Goal: Information Seeking & Learning: Learn about a topic

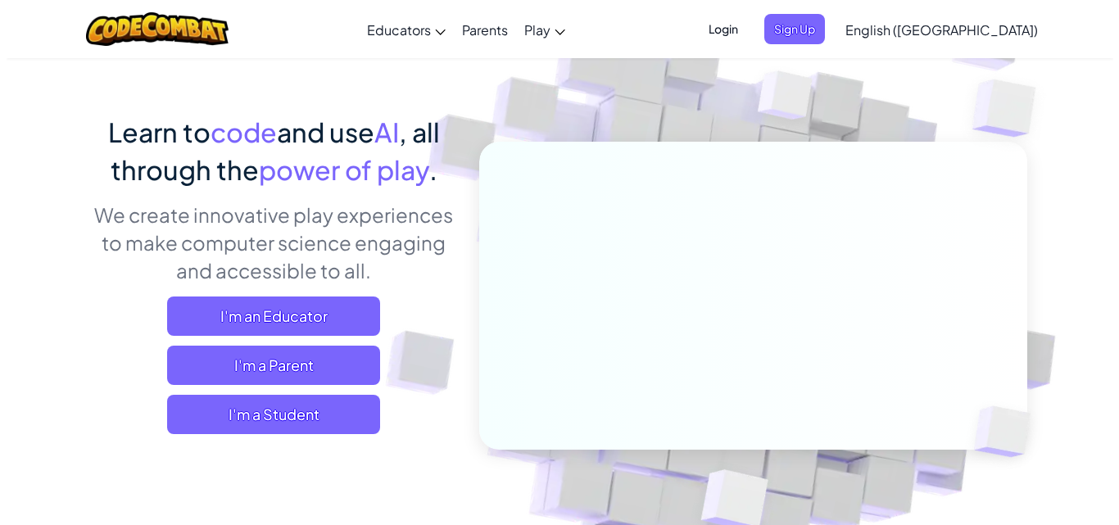
scroll to position [82, 0]
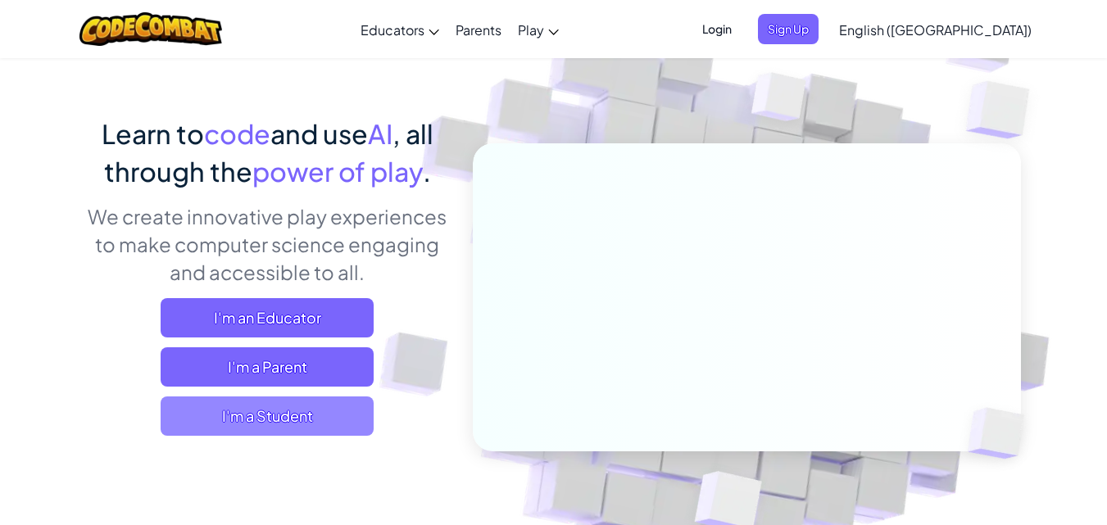
click at [328, 427] on span "I'm a Student" at bounding box center [267, 415] width 213 height 39
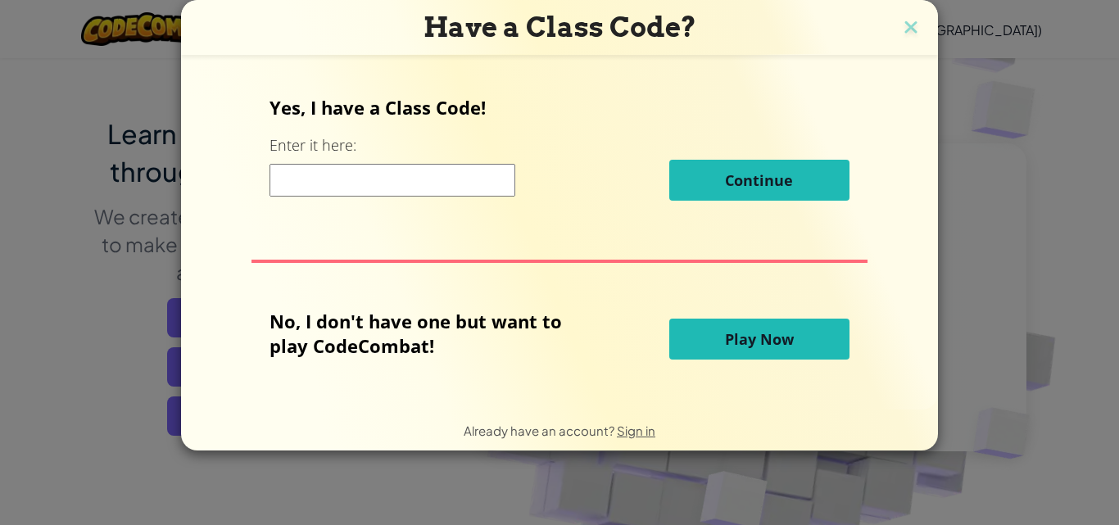
click at [359, 188] on input at bounding box center [392, 180] width 246 height 33
click at [805, 337] on button "Play Now" at bounding box center [759, 339] width 180 height 41
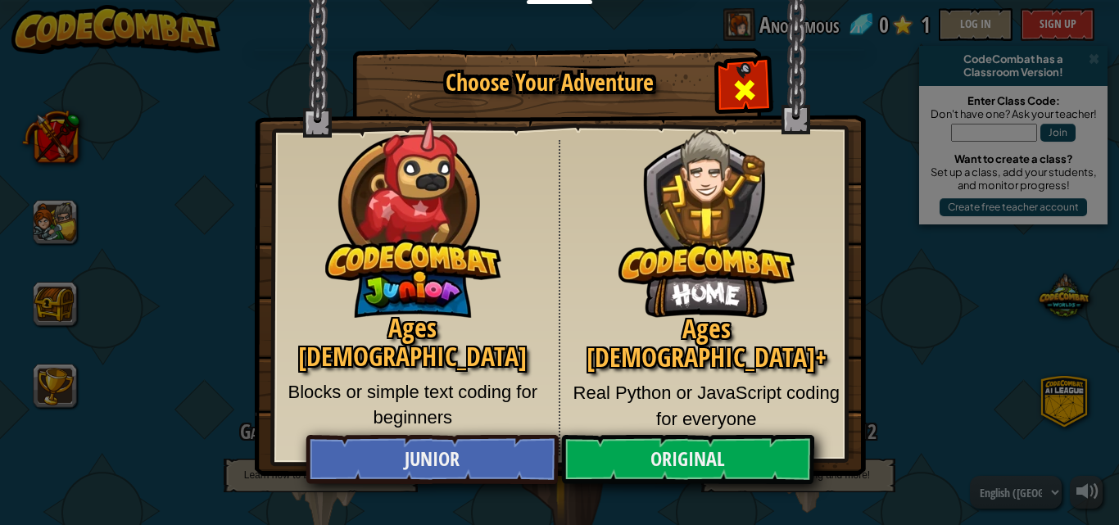
click at [763, 66] on div "Close modal" at bounding box center [744, 88] width 52 height 52
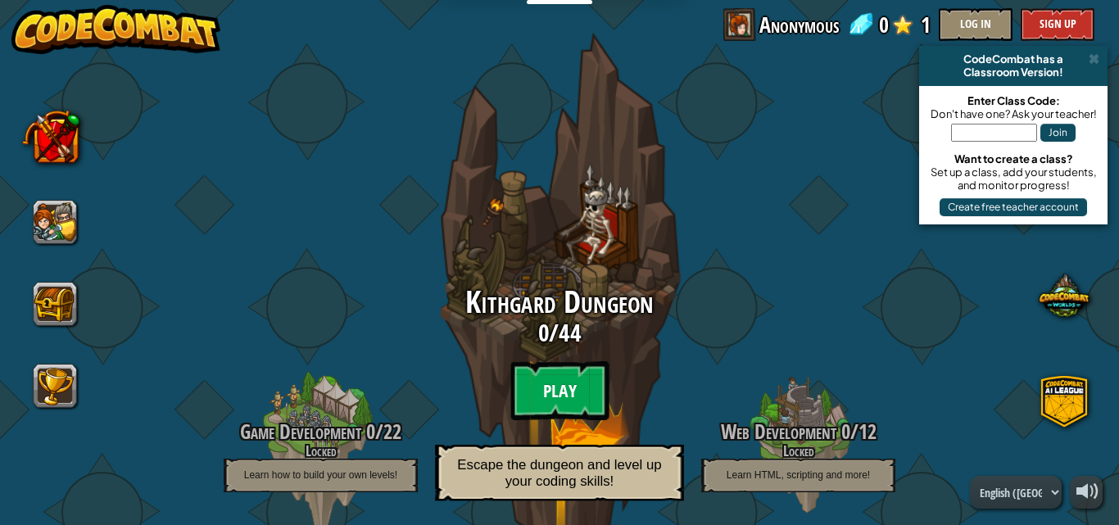
click at [563, 369] on btn "Play" at bounding box center [559, 390] width 98 height 59
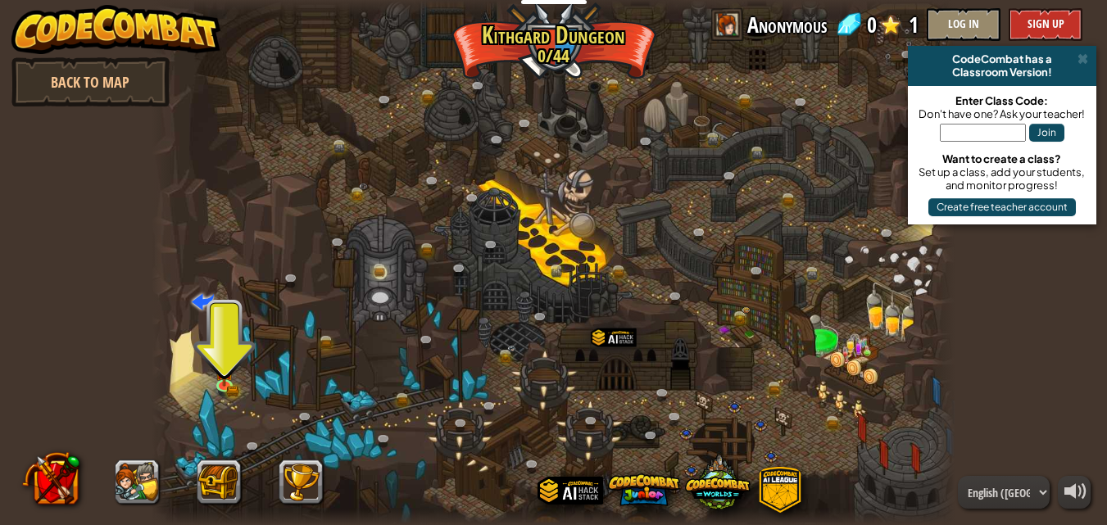
click at [241, 372] on div at bounding box center [553, 262] width 803 height 525
drag, startPoint x: 494, startPoint y: 302, endPoint x: 432, endPoint y: 342, distance: 74.1
click at [470, 324] on div at bounding box center [553, 262] width 803 height 525
click at [225, 365] on img at bounding box center [224, 363] width 11 height 11
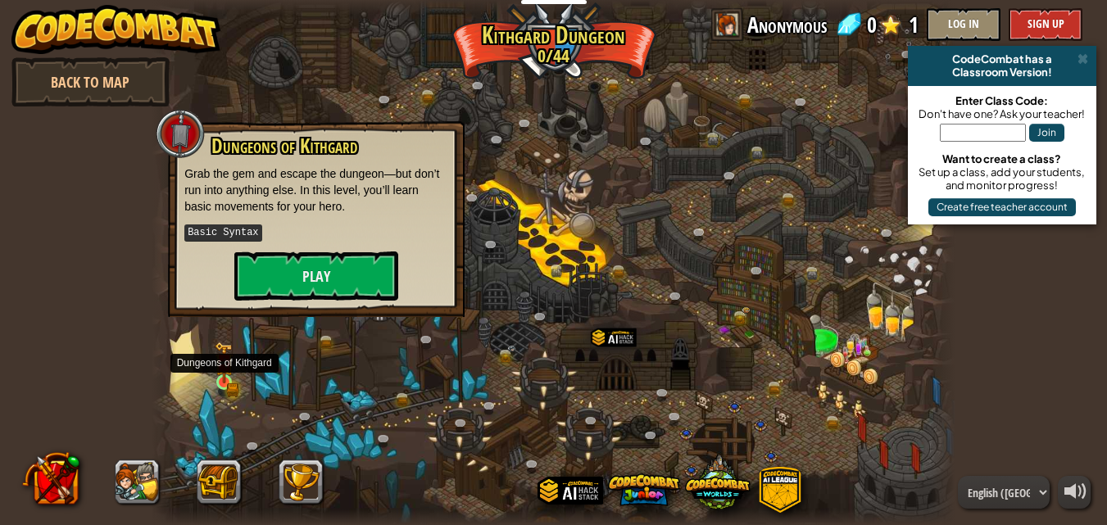
click at [225, 365] on img at bounding box center [224, 363] width 11 height 11
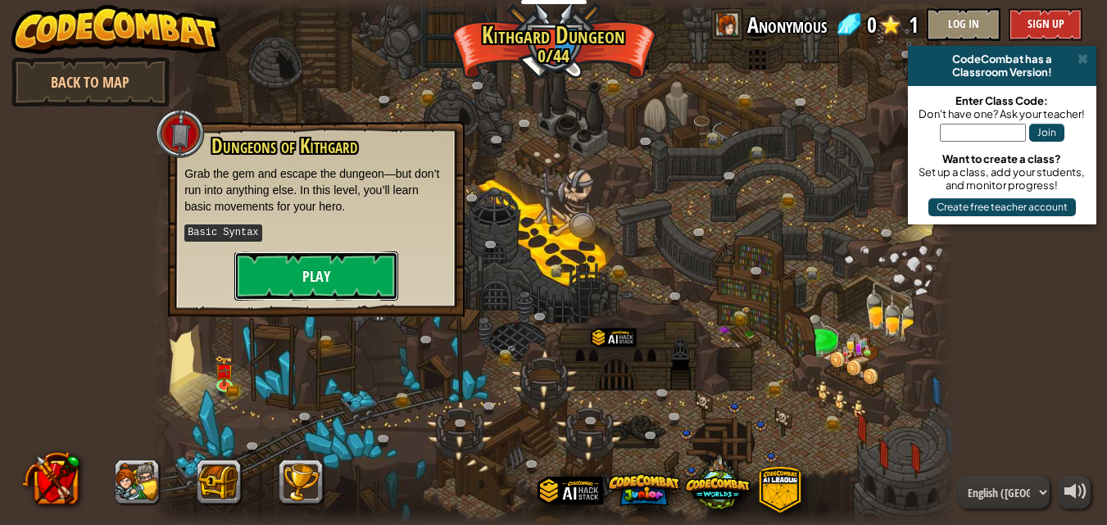
click at [326, 265] on button "Play" at bounding box center [316, 275] width 164 height 49
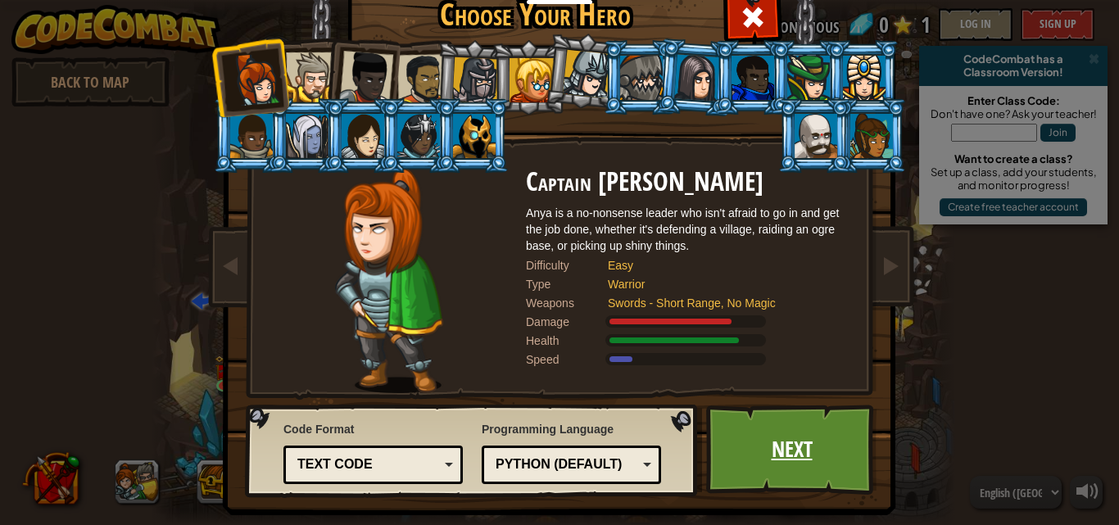
click at [717, 443] on link "Next" at bounding box center [791, 450] width 171 height 90
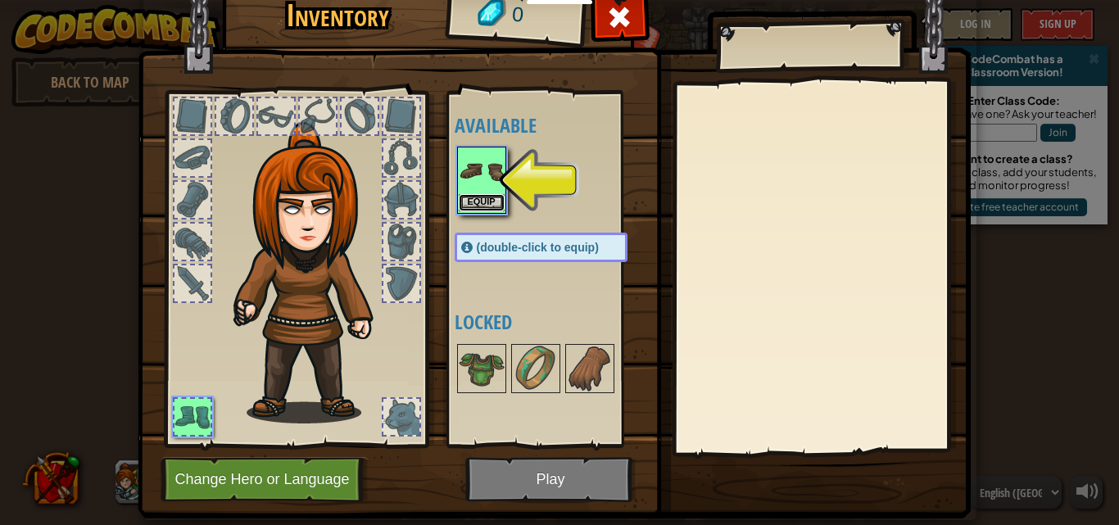
click at [459, 196] on button "Equip" at bounding box center [482, 202] width 46 height 17
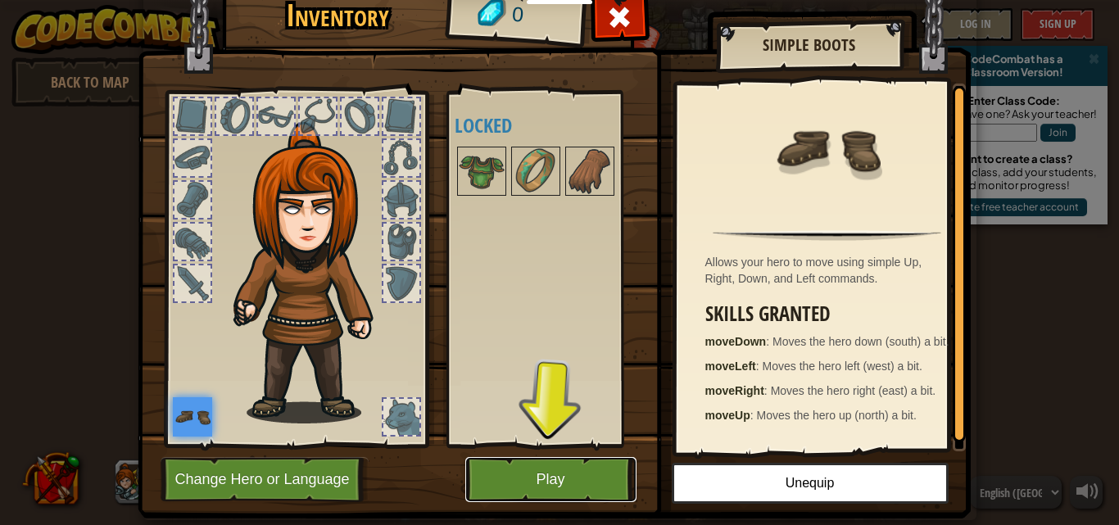
click at [497, 482] on button "Play" at bounding box center [550, 479] width 171 height 45
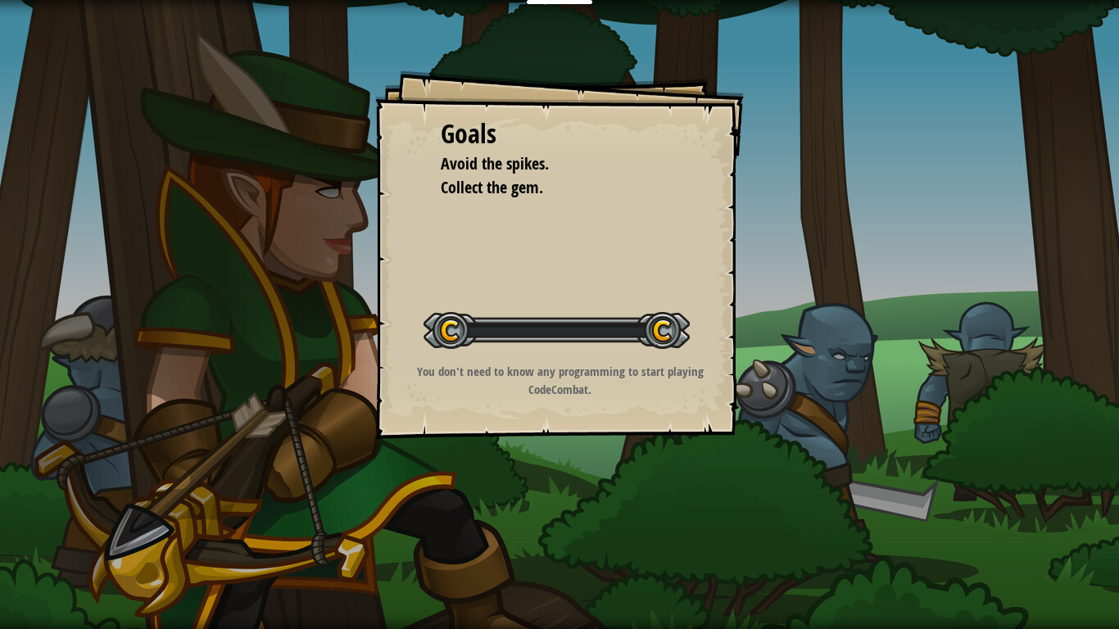
click at [538, 519] on div "Goals Avoid the spikes. Collect the gem. Start Level Error loading from server.…" at bounding box center [559, 314] width 1119 height 629
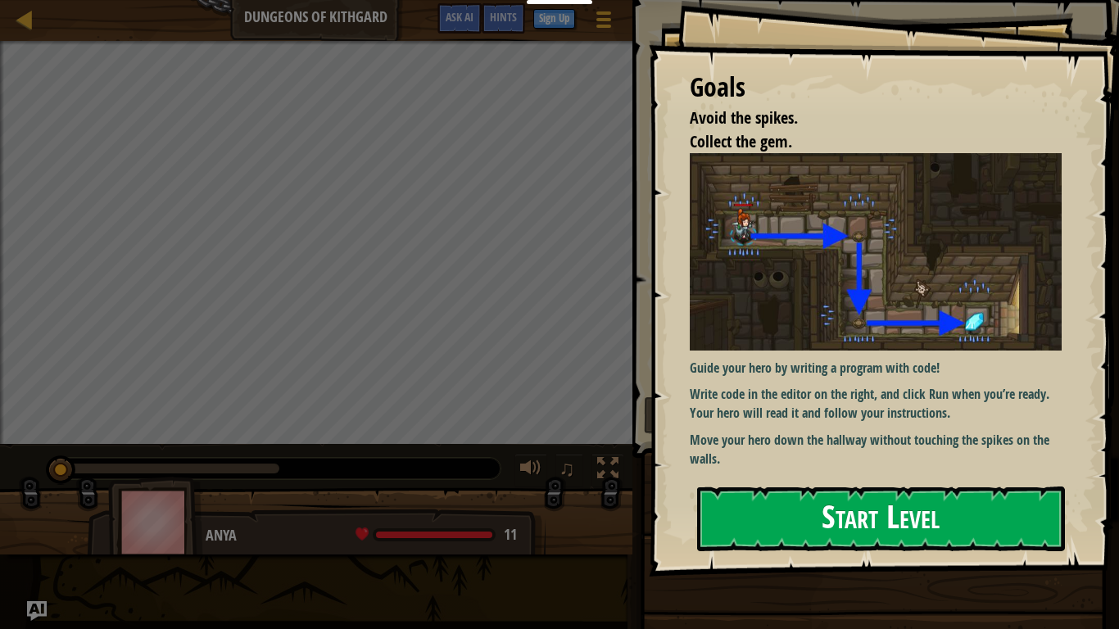
click at [763, 523] on button "Start Level" at bounding box center [881, 519] width 368 height 65
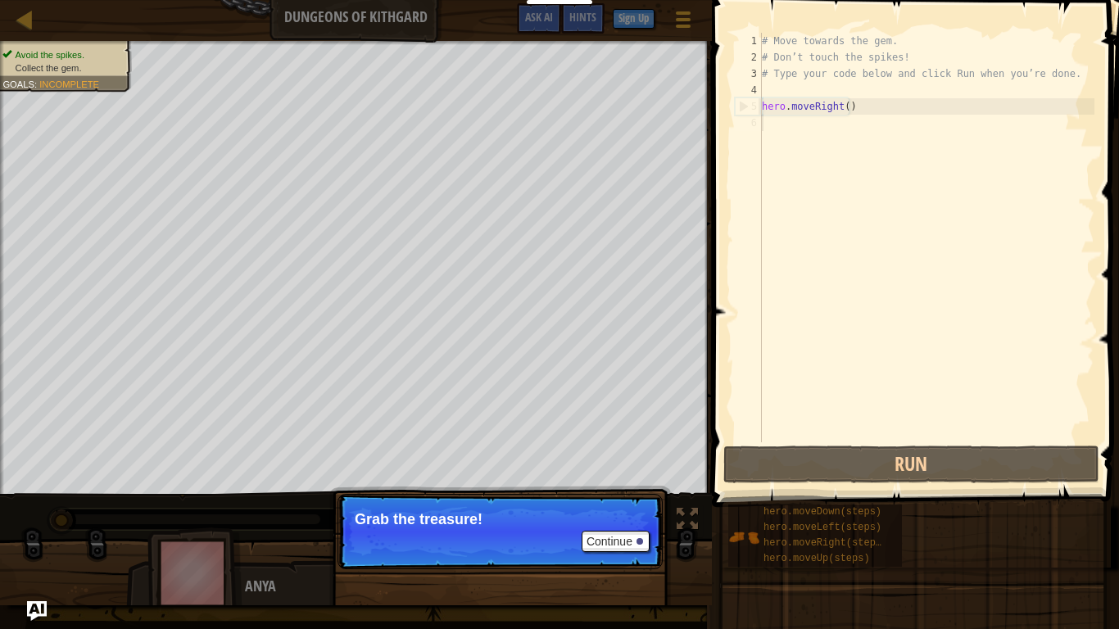
click at [821, 238] on div "Map Dungeons of Kithgard Game Menu Done Sign Up Hints Ask AI 1 הההההההההההההההה…" at bounding box center [559, 314] width 1119 height 629
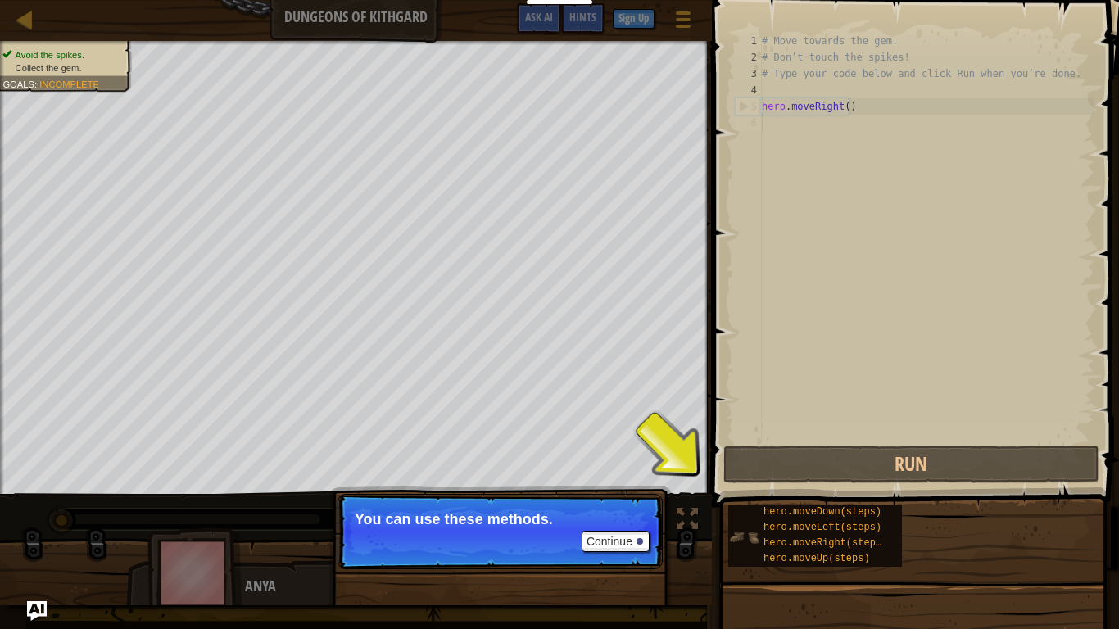
click at [752, 521] on div "hero.moveDown(steps) hero.moveLeft(steps) hero.moveRight(steps) hero.moveUp(ste…" at bounding box center [815, 536] width 174 height 62
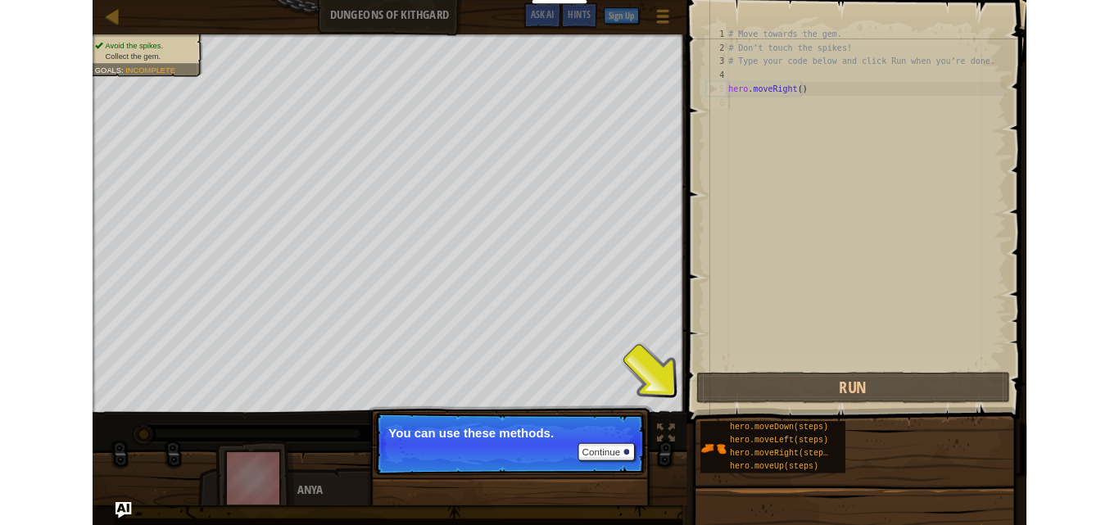
scroll to position [7, 0]
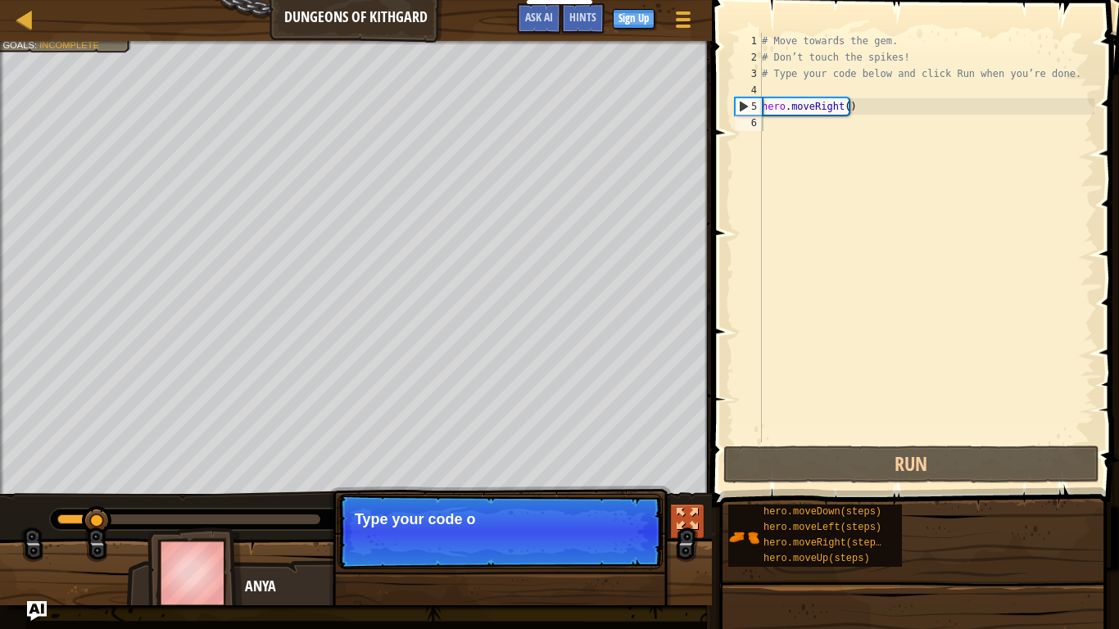
click at [687, 509] on div at bounding box center [687, 519] width 21 height 21
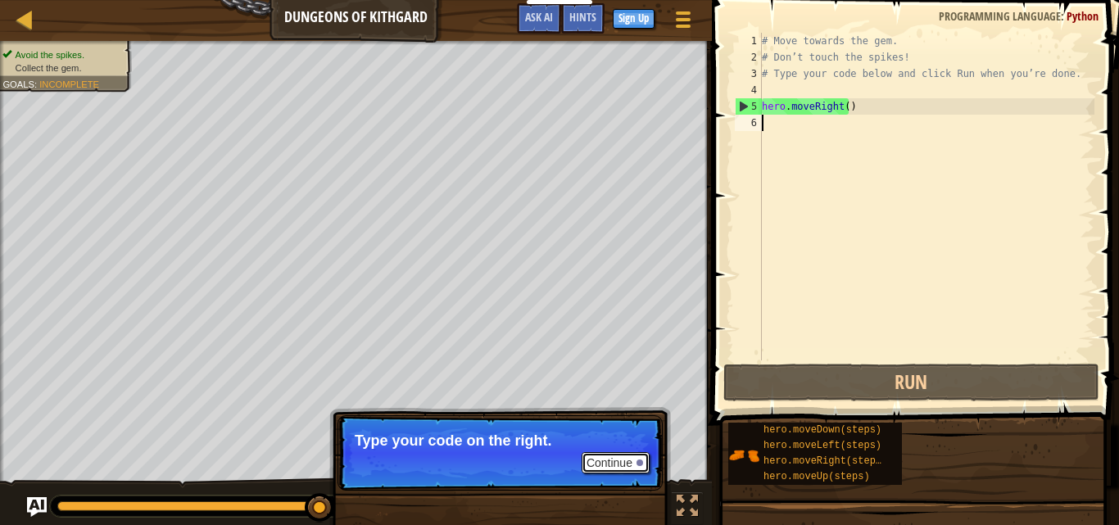
click at [638, 464] on div at bounding box center [639, 462] width 7 height 7
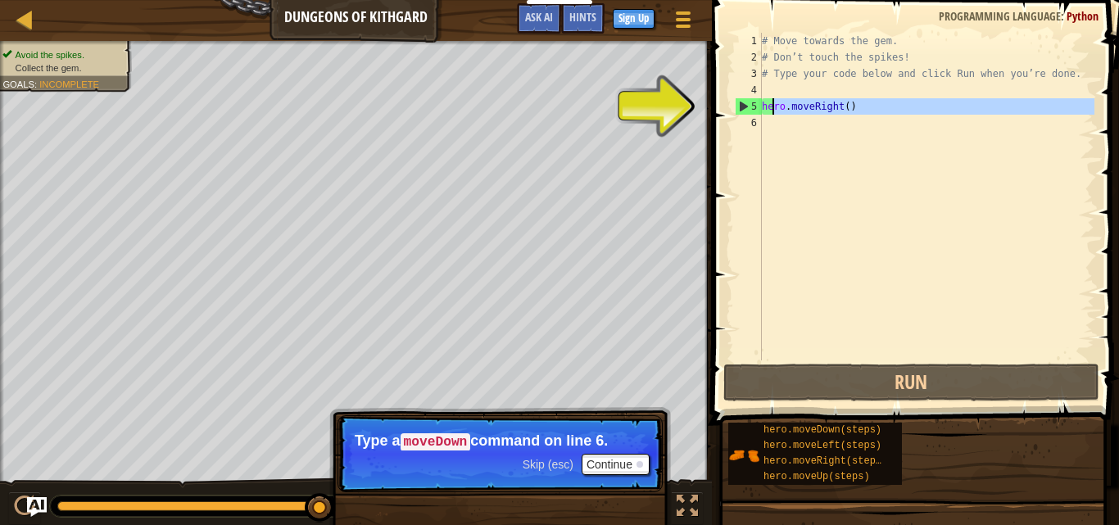
click at [771, 113] on div "# Move towards the gem. # Don’t touch the spikes! # Type your code below and cl…" at bounding box center [926, 213] width 336 height 360
click at [744, 103] on div "5" at bounding box center [748, 106] width 26 height 16
type textarea "hero.moveRight()"
click at [792, 131] on div "# Move towards the gem. # Don’t touch the spikes! # Type your code below and cl…" at bounding box center [926, 213] width 336 height 360
click at [745, 108] on div "5" at bounding box center [748, 106] width 26 height 16
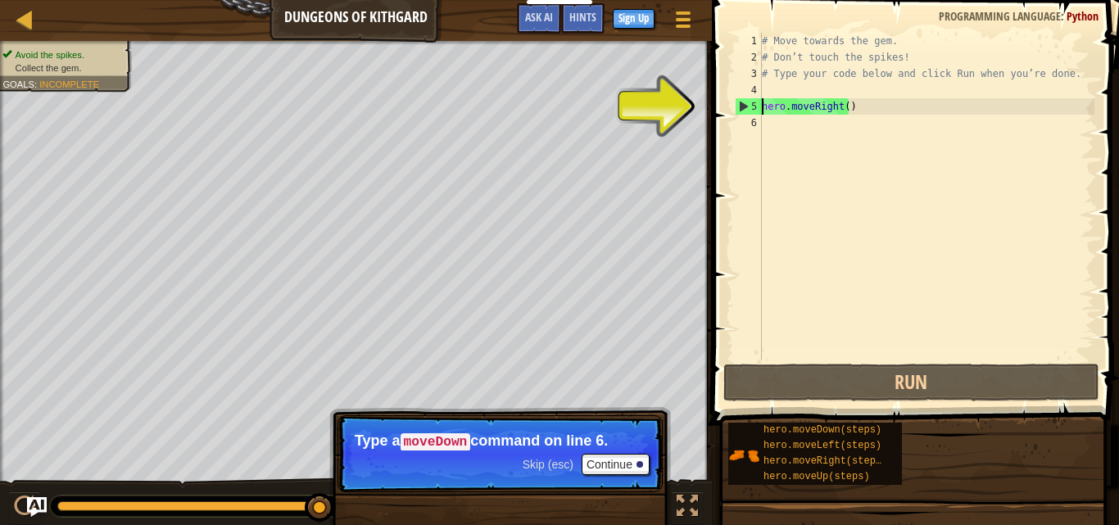
click at [743, 106] on div "5" at bounding box center [748, 106] width 26 height 16
type textarea "hero.moveRight()"
drag, startPoint x: 721, startPoint y: 100, endPoint x: 753, endPoint y: 101, distance: 32.0
click at [722, 100] on span at bounding box center [917, 188] width 420 height 473
click at [776, 124] on div "# Move towards the gem. # Don’t touch the spikes! # Type your code below and cl…" at bounding box center [926, 213] width 336 height 360
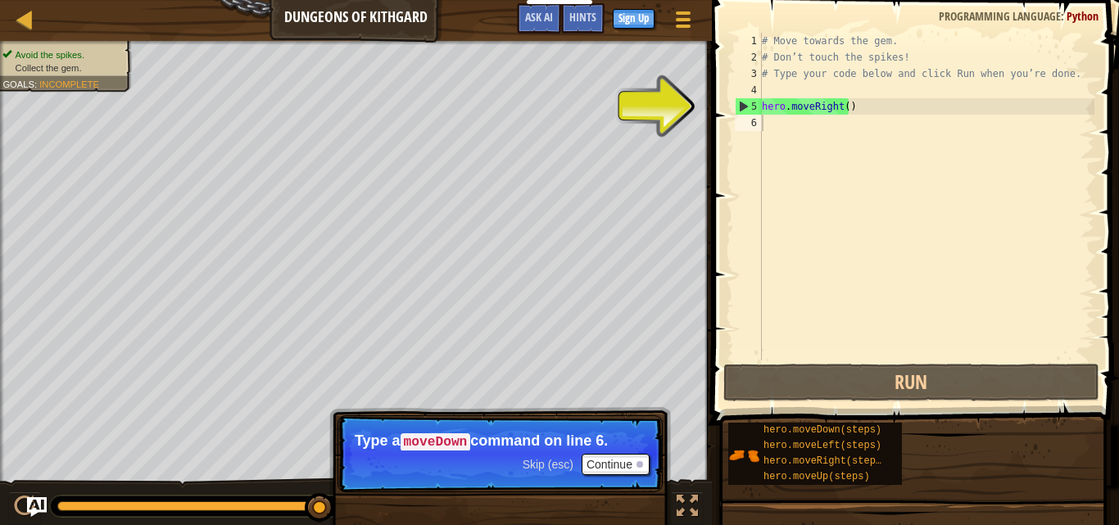
click at [1106, 53] on span at bounding box center [917, 188] width 420 height 473
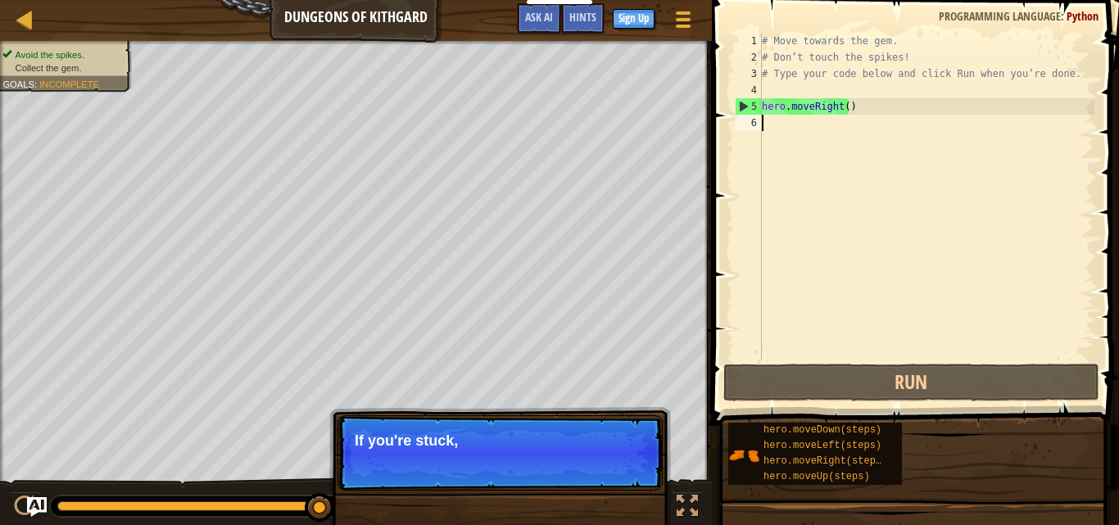
click at [741, 106] on div "5" at bounding box center [748, 106] width 26 height 16
type textarea "hero.moveRight()"
click at [586, 451] on p "Skip (esc) Continue If you're stuck, click the Hints button!" at bounding box center [499, 452] width 325 height 75
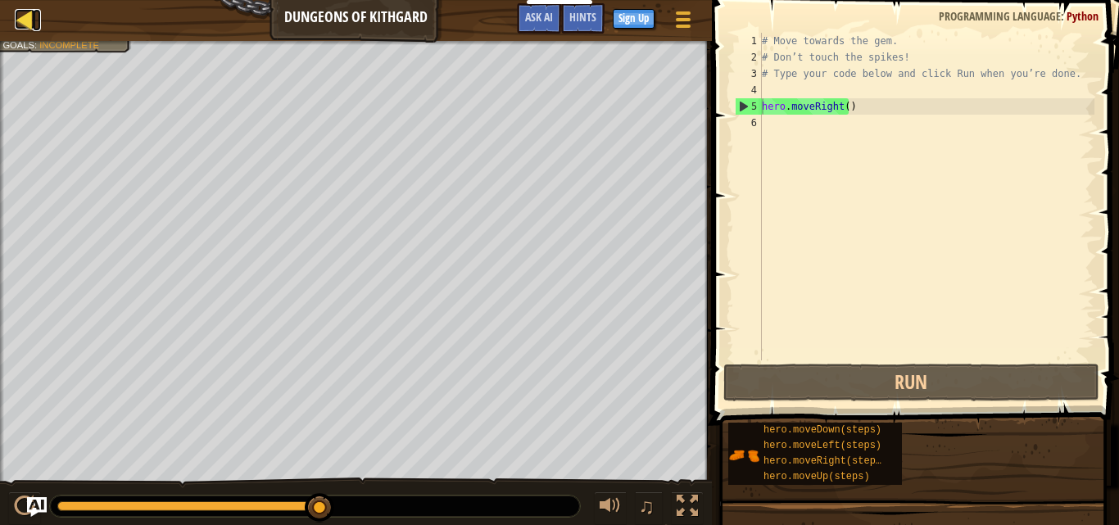
click at [33, 10] on div at bounding box center [25, 19] width 20 height 20
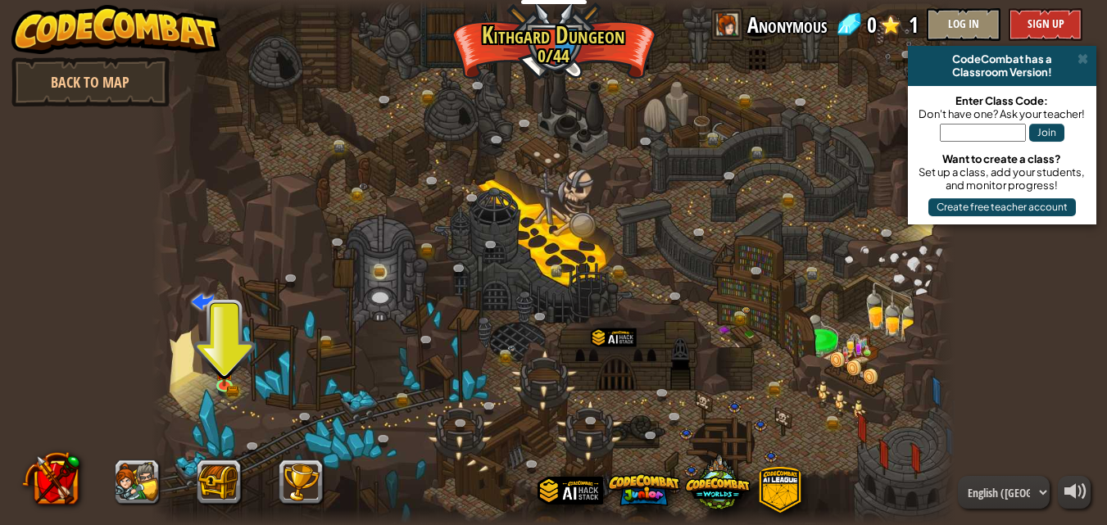
click at [231, 317] on div at bounding box center [553, 262] width 803 height 525
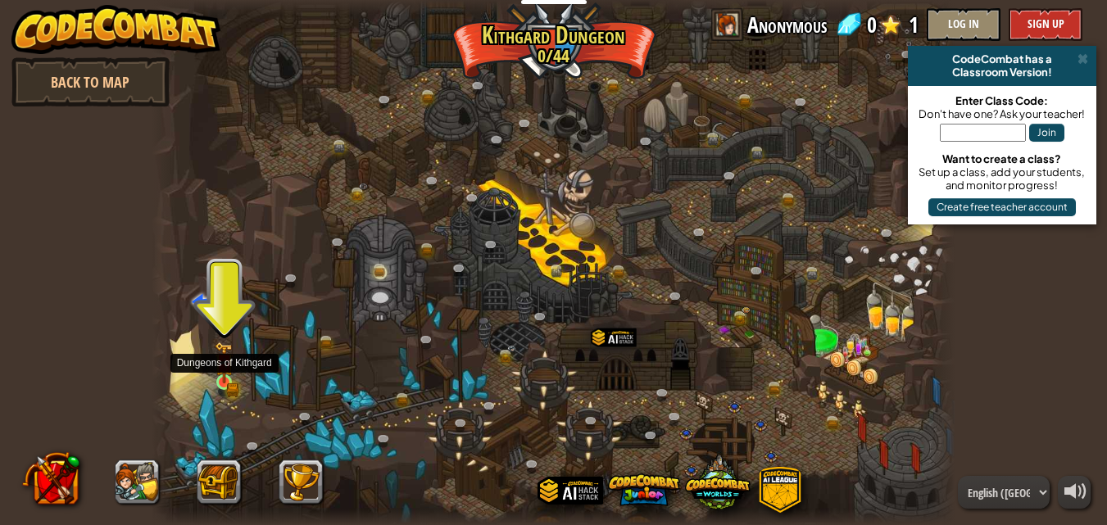
click at [225, 374] on div at bounding box center [224, 382] width 16 height 16
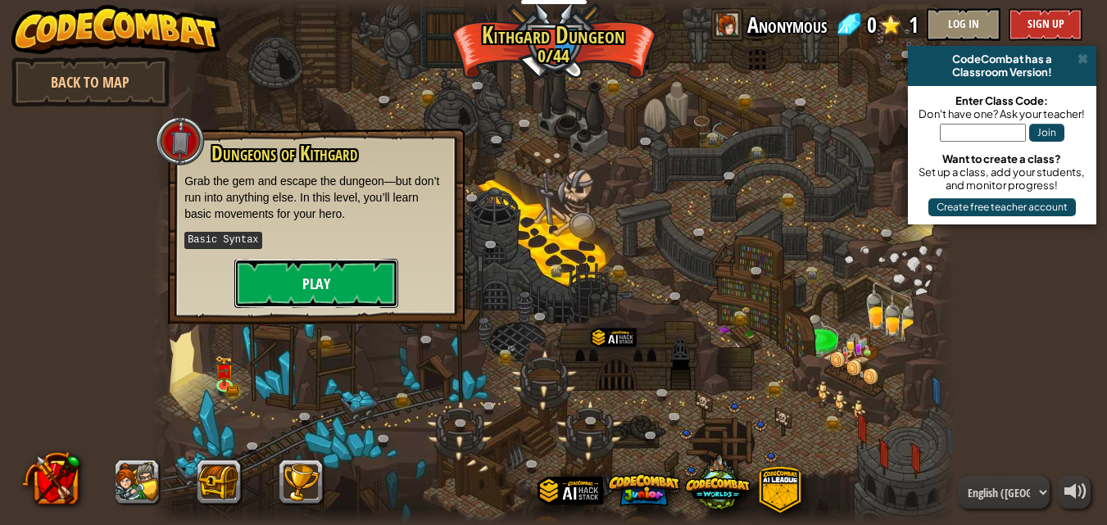
click at [319, 283] on button "Play" at bounding box center [316, 283] width 164 height 49
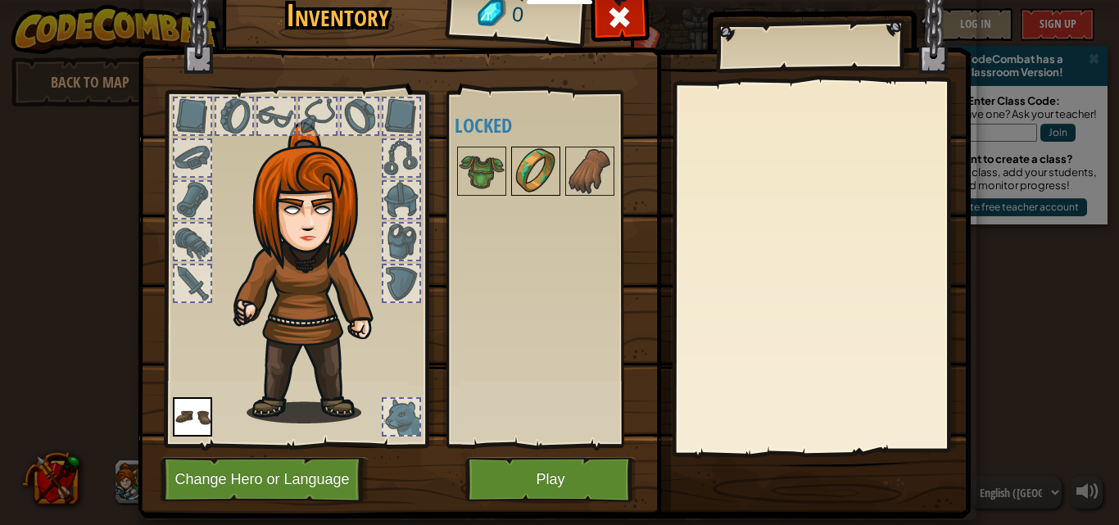
click at [537, 178] on img at bounding box center [536, 171] width 46 height 46
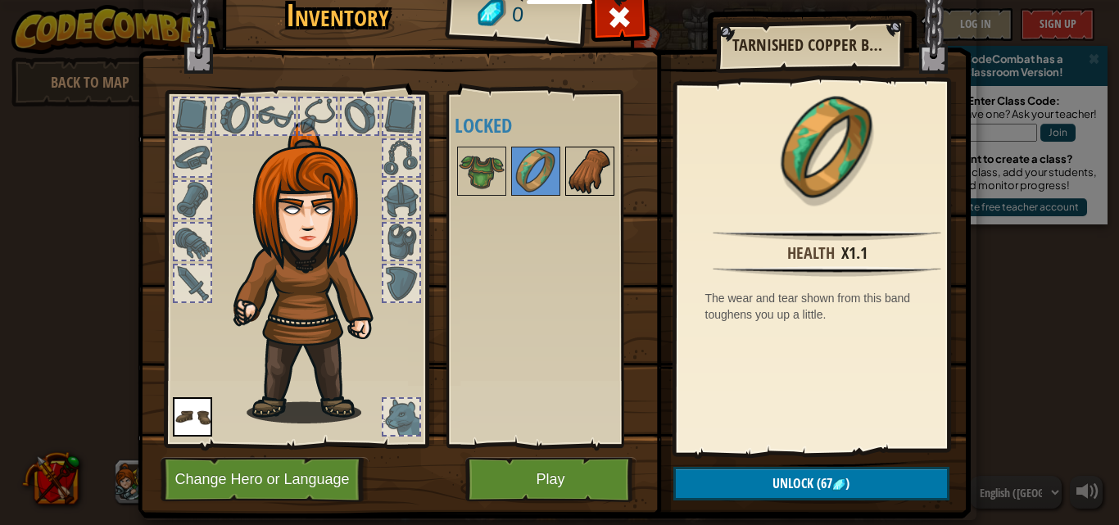
click at [567, 177] on img at bounding box center [590, 171] width 46 height 46
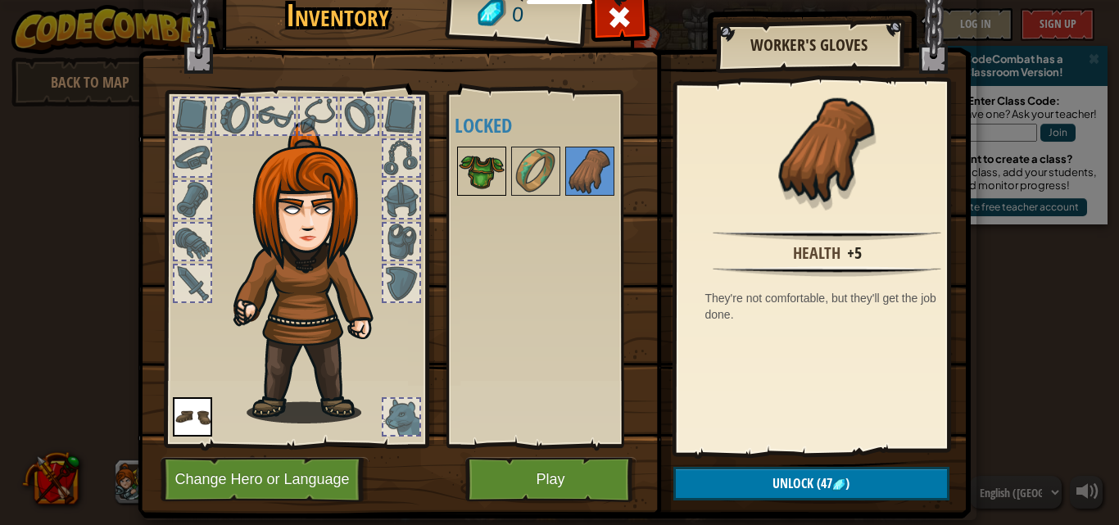
click at [466, 174] on img at bounding box center [482, 171] width 46 height 46
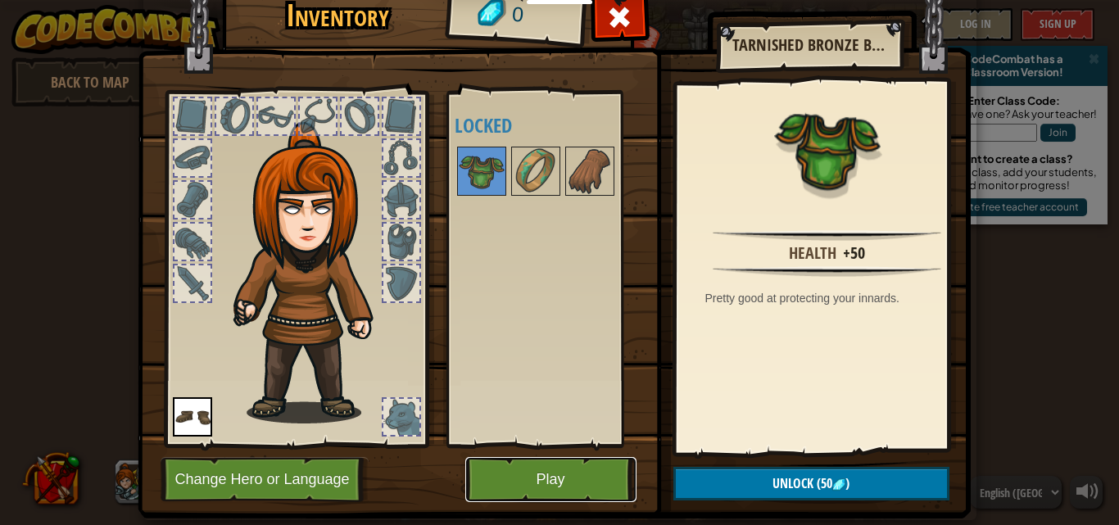
click at [530, 484] on button "Play" at bounding box center [550, 479] width 171 height 45
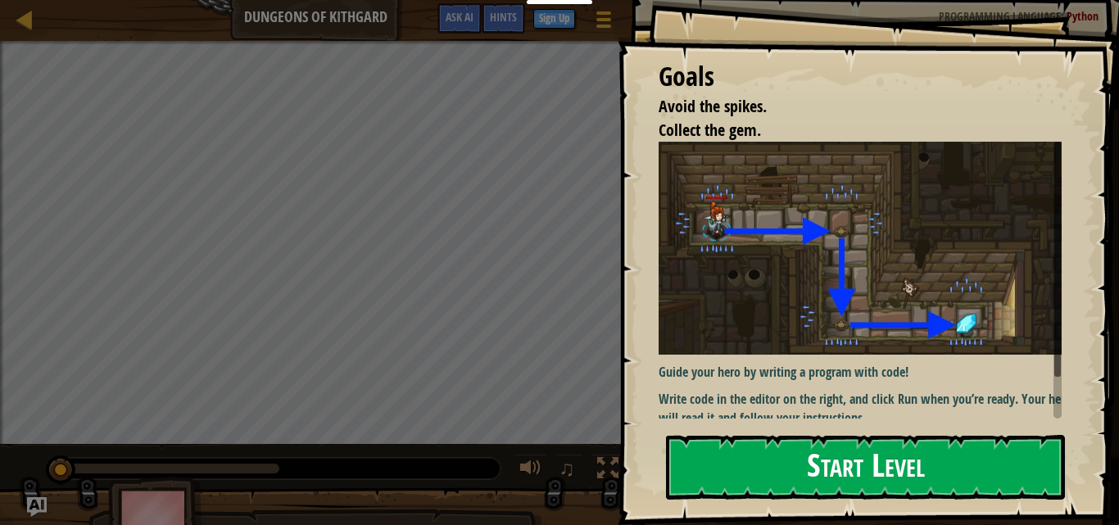
click at [844, 452] on button "Start Level" at bounding box center [865, 467] width 399 height 65
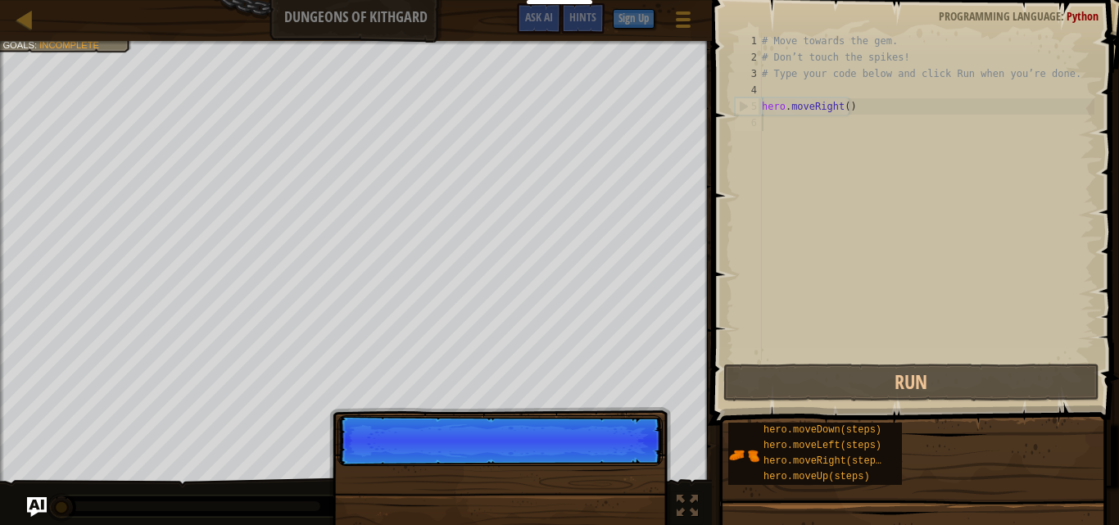
click at [614, 423] on p "Skip (esc) Continue" at bounding box center [499, 440] width 325 height 51
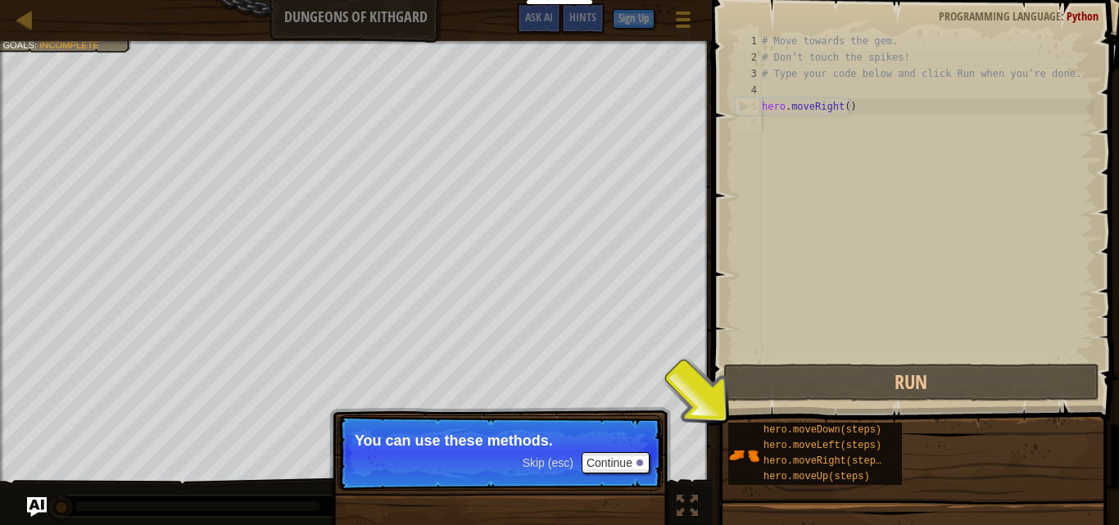
drag, startPoint x: 713, startPoint y: 460, endPoint x: 705, endPoint y: 453, distance: 11.0
click at [708, 454] on div "1 2 3 4 5 6 # Move towards the gem. # Don’t touch the spikes! # Type your code …" at bounding box center [913, 244] width 412 height 473
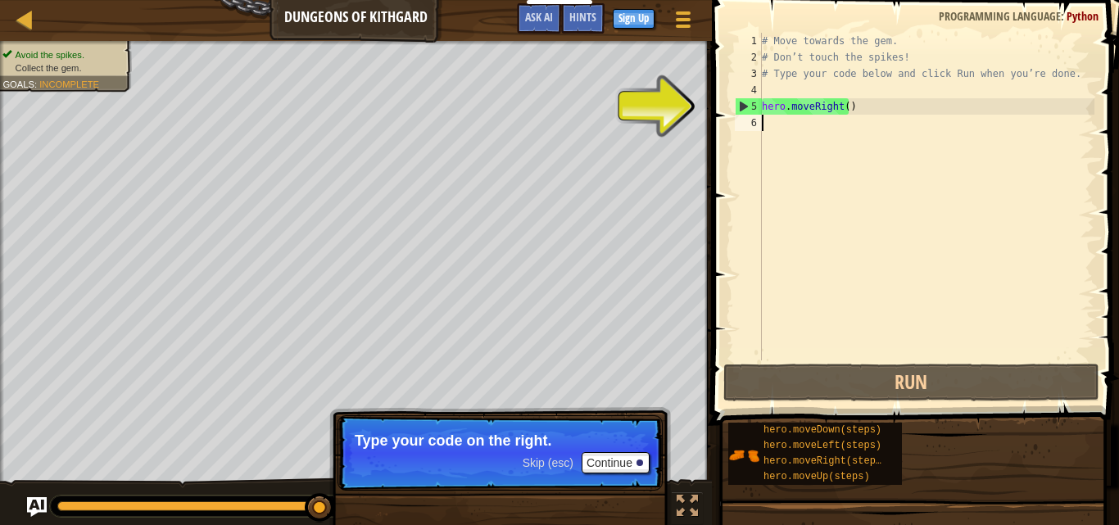
drag, startPoint x: 838, startPoint y: 117, endPoint x: 833, endPoint y: 97, distance: 21.1
click at [836, 116] on div "# Move towards the gem. # Don’t touch the spikes! # Type your code below and cl…" at bounding box center [926, 213] width 336 height 360
click at [830, 95] on div "# Move towards the gem. # Don’t touch the spikes! # Type your code below and cl…" at bounding box center [926, 213] width 336 height 360
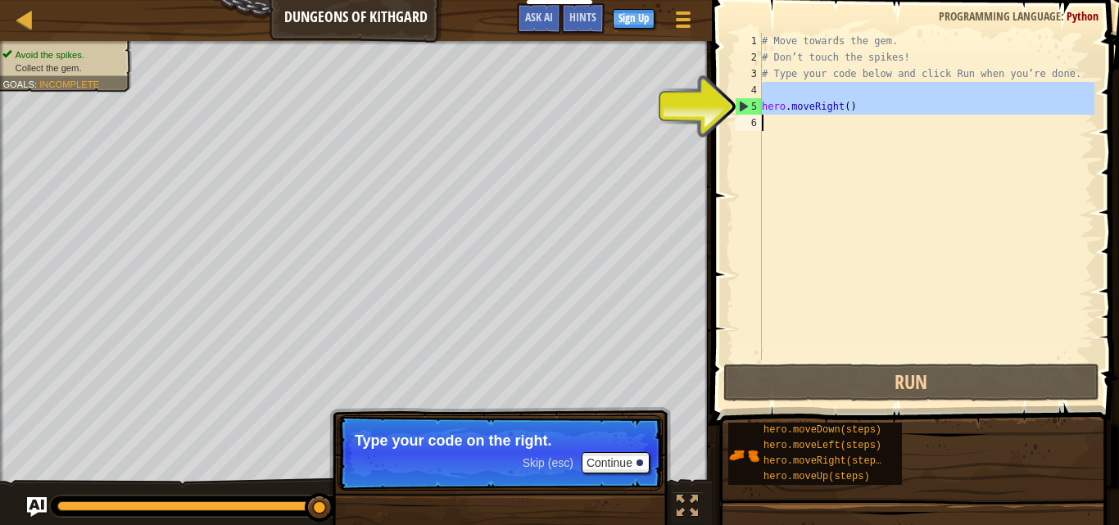
click at [301, 244] on div "Map Dungeons of Kithgard Game Menu Done Sign Up Hints Ask AI 1 הההההההההההההההה…" at bounding box center [559, 262] width 1119 height 525
type textarea "hero.moveRight()"
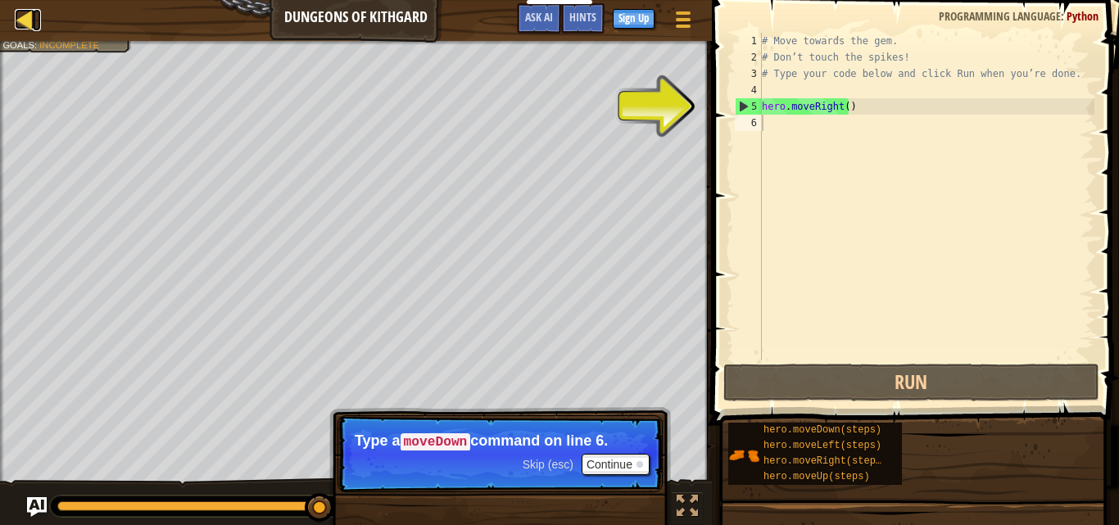
click at [29, 14] on div at bounding box center [25, 19] width 20 height 20
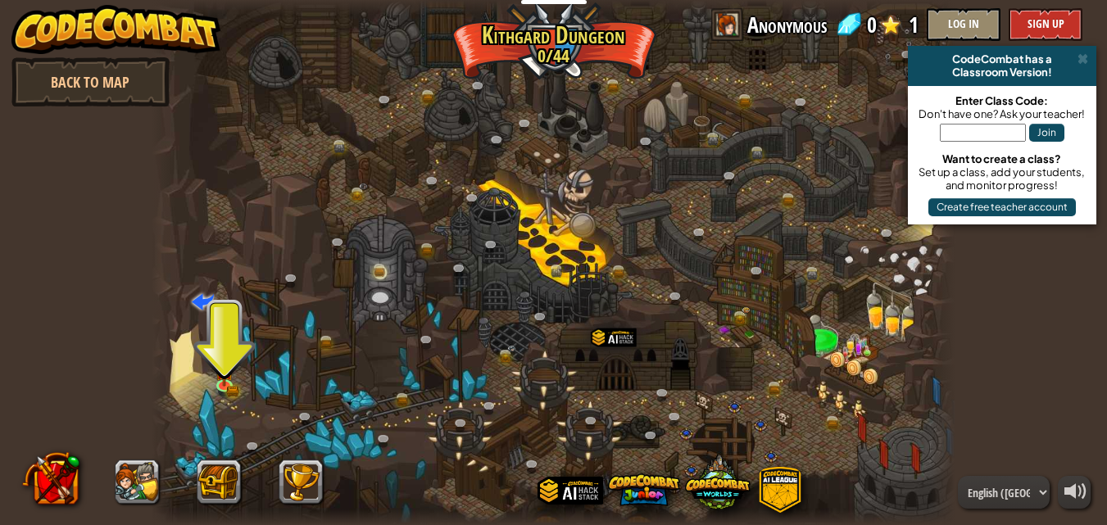
drag, startPoint x: 94, startPoint y: 61, endPoint x: 0, endPoint y: 1, distance: 111.6
drag, startPoint x: 0, startPoint y: 1, endPoint x: 423, endPoint y: 97, distance: 434.1
click at [423, 97] on link at bounding box center [431, 97] width 33 height 33
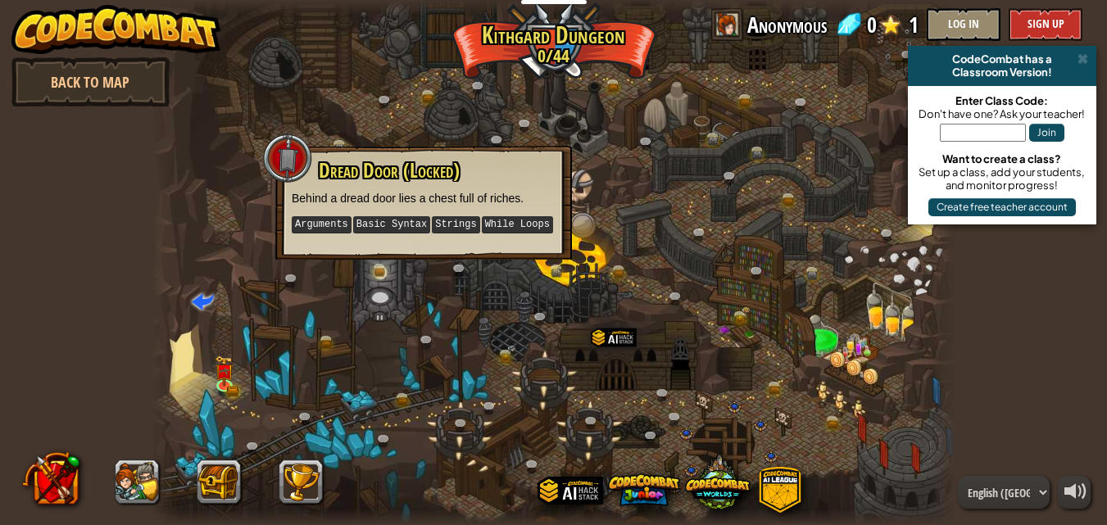
click at [172, 215] on div at bounding box center [164, 262] width 24 height 525
click at [784, 227] on div at bounding box center [553, 262] width 803 height 525
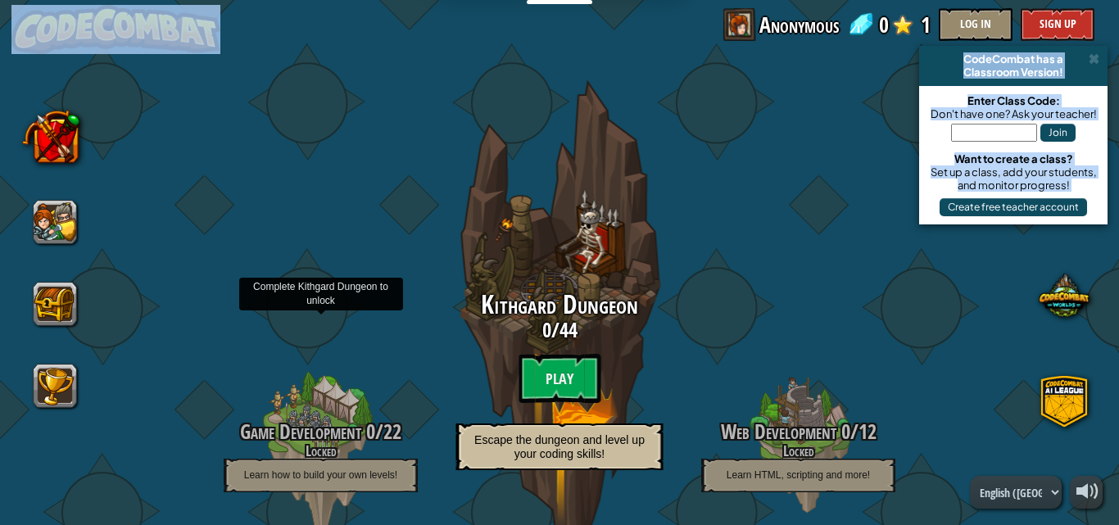
drag, startPoint x: 343, startPoint y: 416, endPoint x: 518, endPoint y: 557, distance: 224.2
click at [518, 0] on html "Educators Create Free Account School & District Solutions Teacher Toolkit Previ…" at bounding box center [559, 0] width 1119 height 0
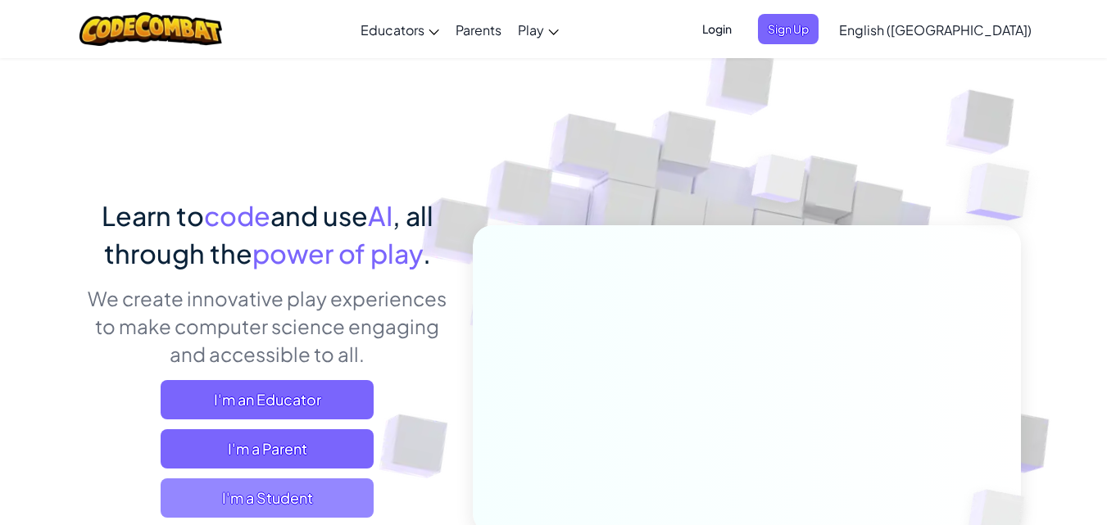
click at [208, 496] on span "I'm a Student" at bounding box center [267, 497] width 213 height 39
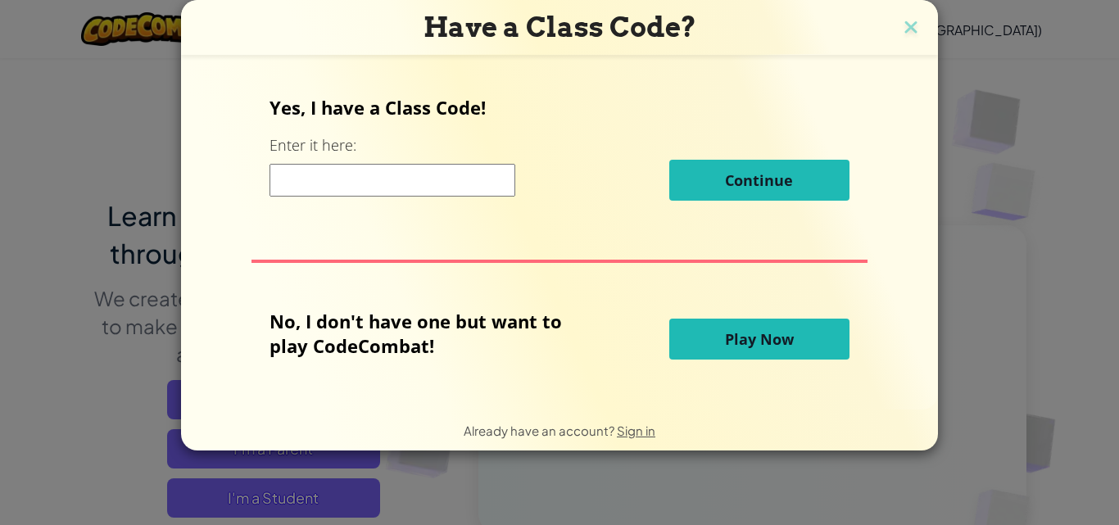
click at [777, 345] on span "Play Now" at bounding box center [759, 339] width 69 height 20
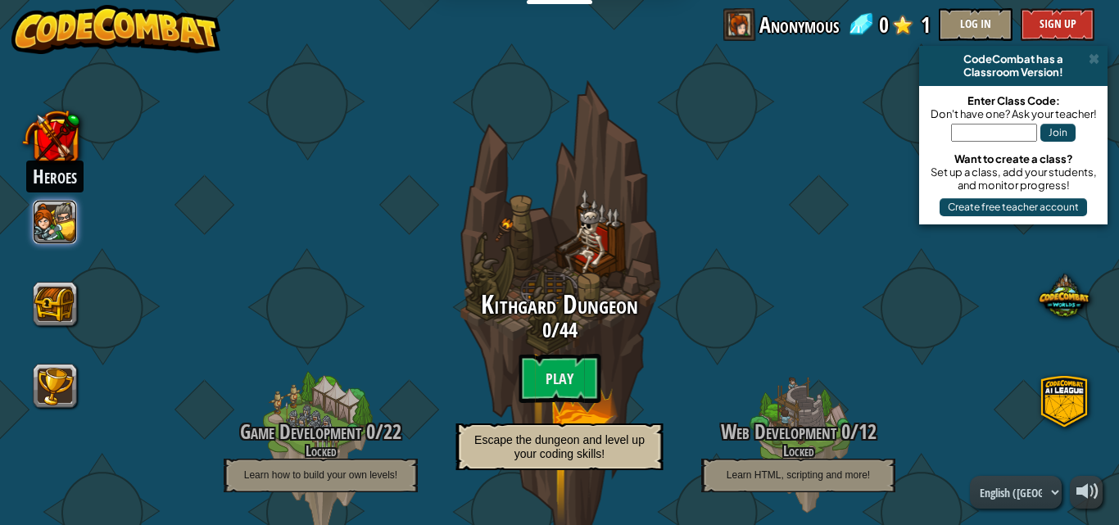
click at [59, 222] on button at bounding box center [56, 222] width 44 height 44
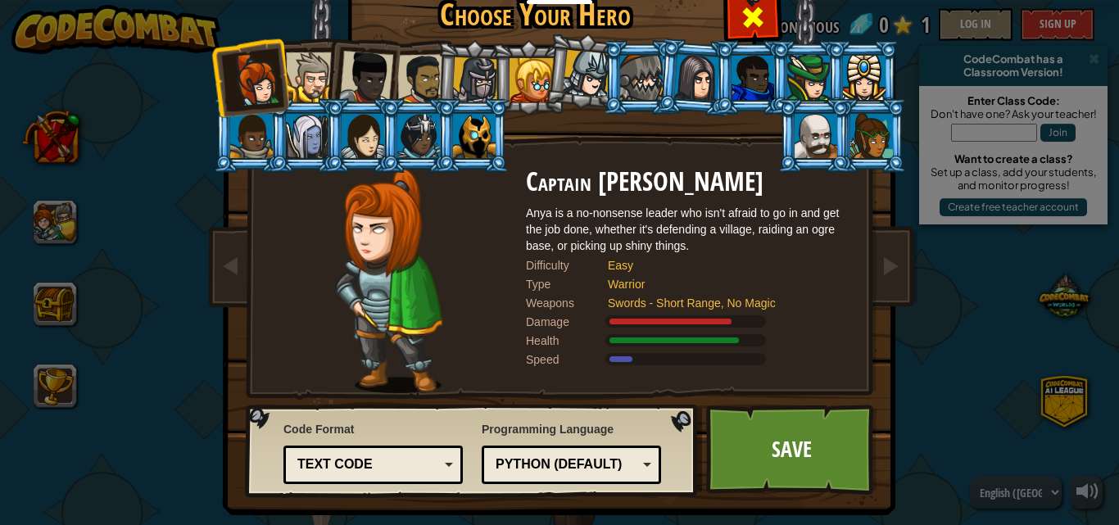
click at [752, 11] on span at bounding box center [753, 17] width 26 height 26
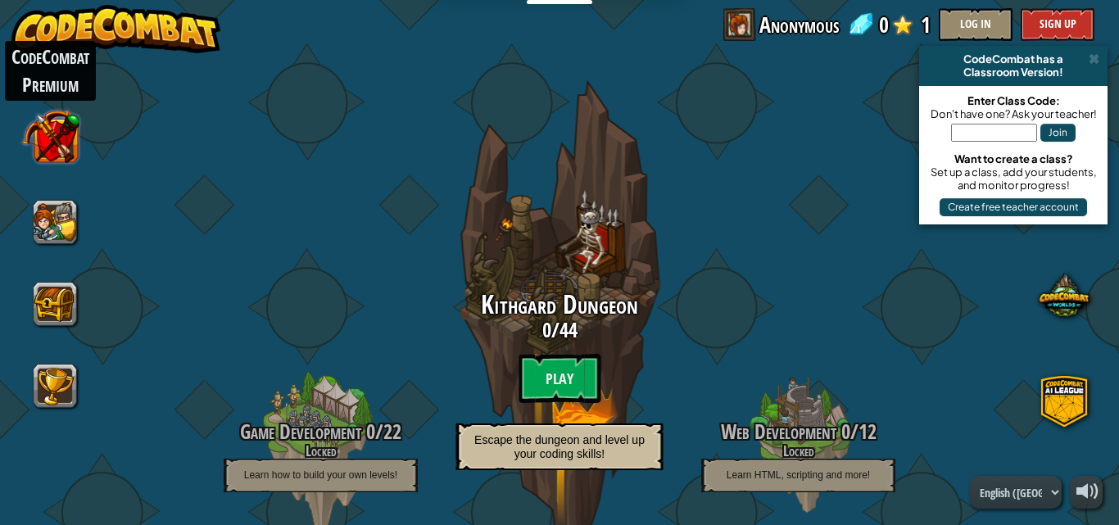
click at [52, 144] on button at bounding box center [50, 135] width 57 height 57
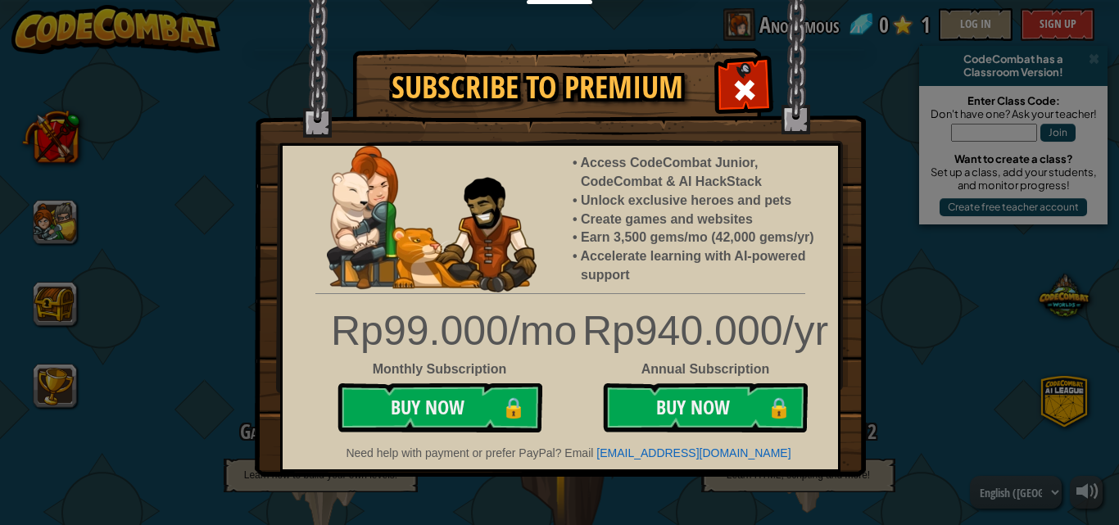
click at [853, 68] on img at bounding box center [560, 238] width 611 height 477
click at [752, 85] on span at bounding box center [744, 90] width 26 height 26
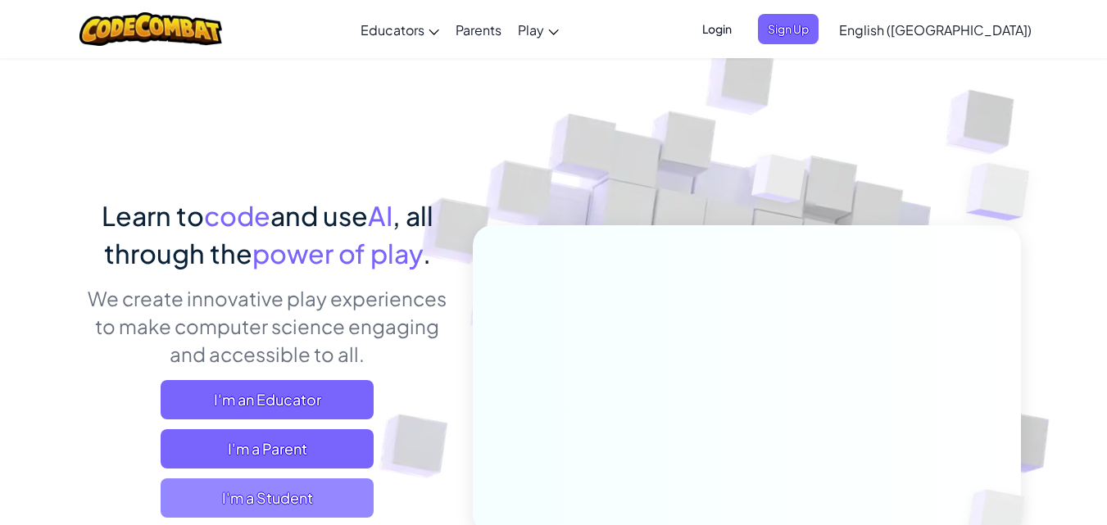
click at [283, 500] on span "I'm a Student" at bounding box center [267, 497] width 213 height 39
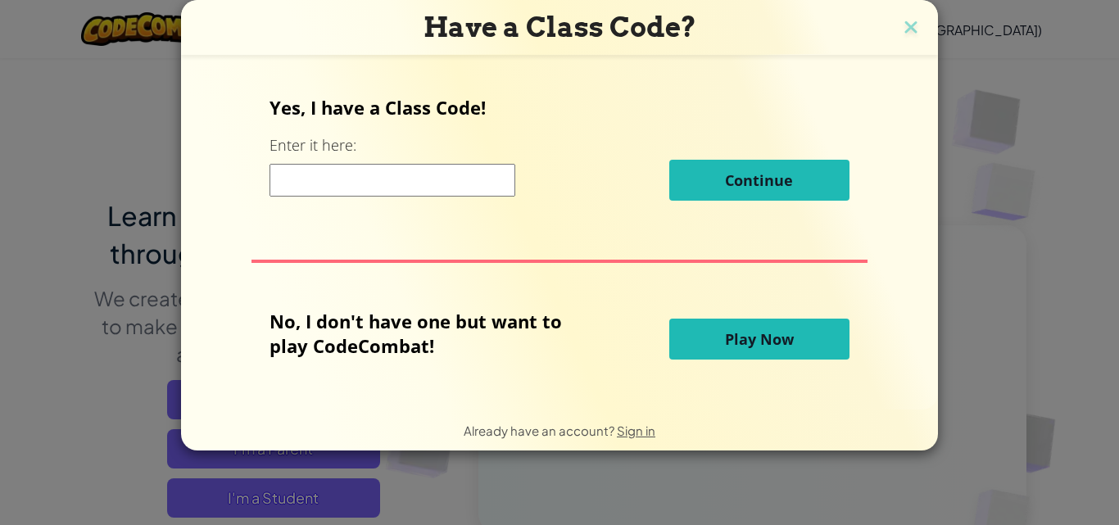
click at [744, 340] on span "Play Now" at bounding box center [759, 339] width 69 height 20
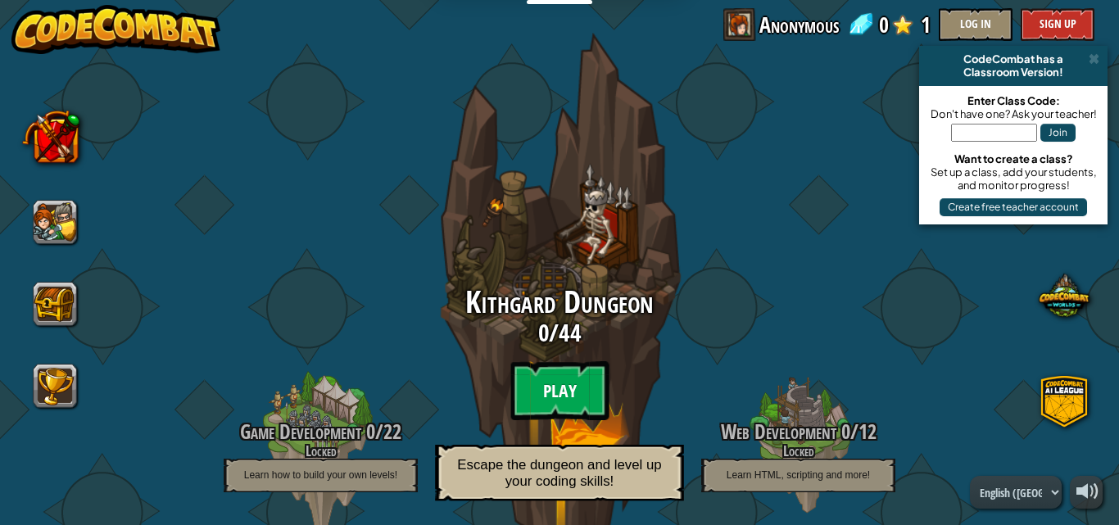
click at [554, 382] on btn "Play" at bounding box center [559, 390] width 98 height 59
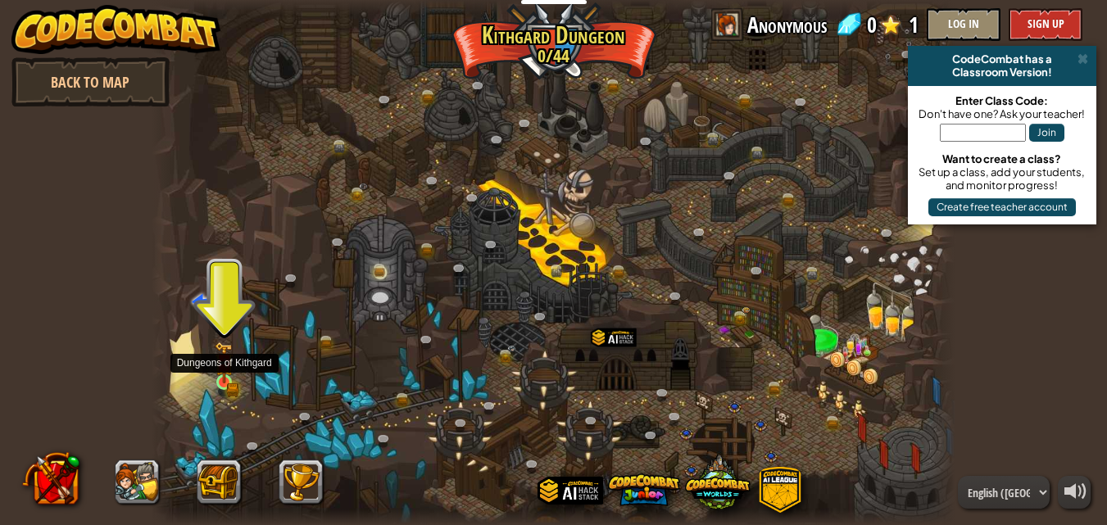
click at [230, 378] on img at bounding box center [224, 363] width 19 height 42
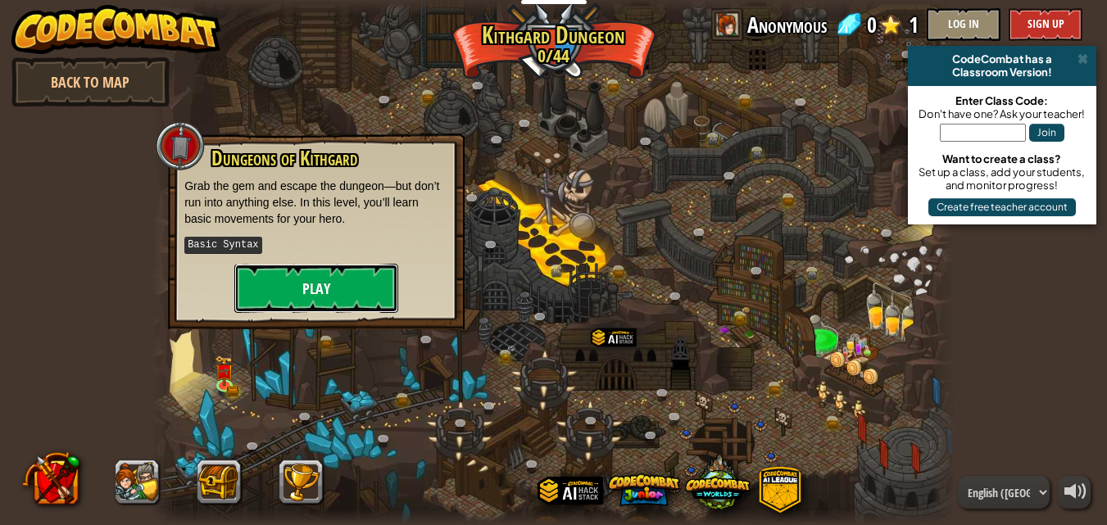
click at [296, 289] on button "Play" at bounding box center [316, 288] width 164 height 49
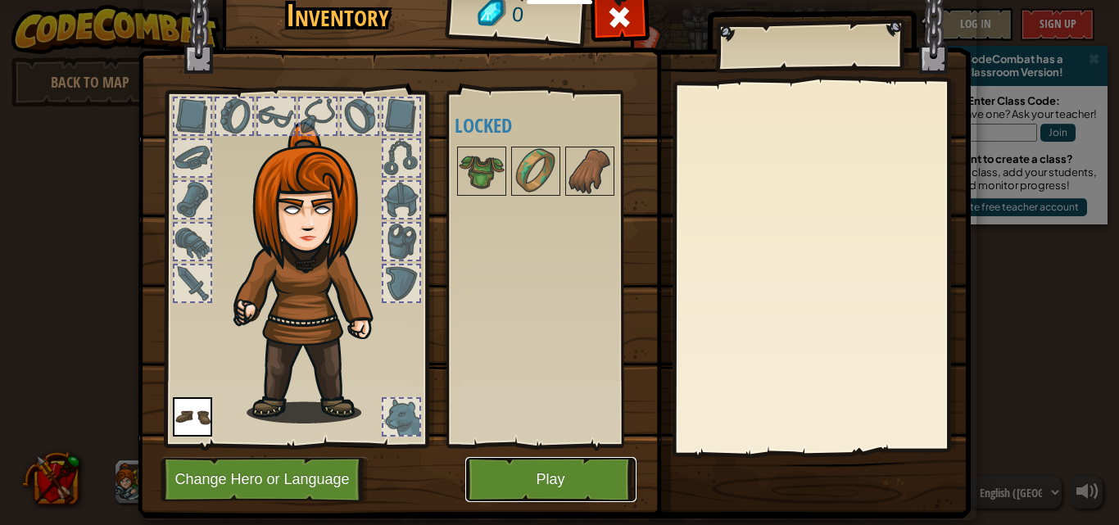
click at [539, 485] on button "Play" at bounding box center [550, 479] width 171 height 45
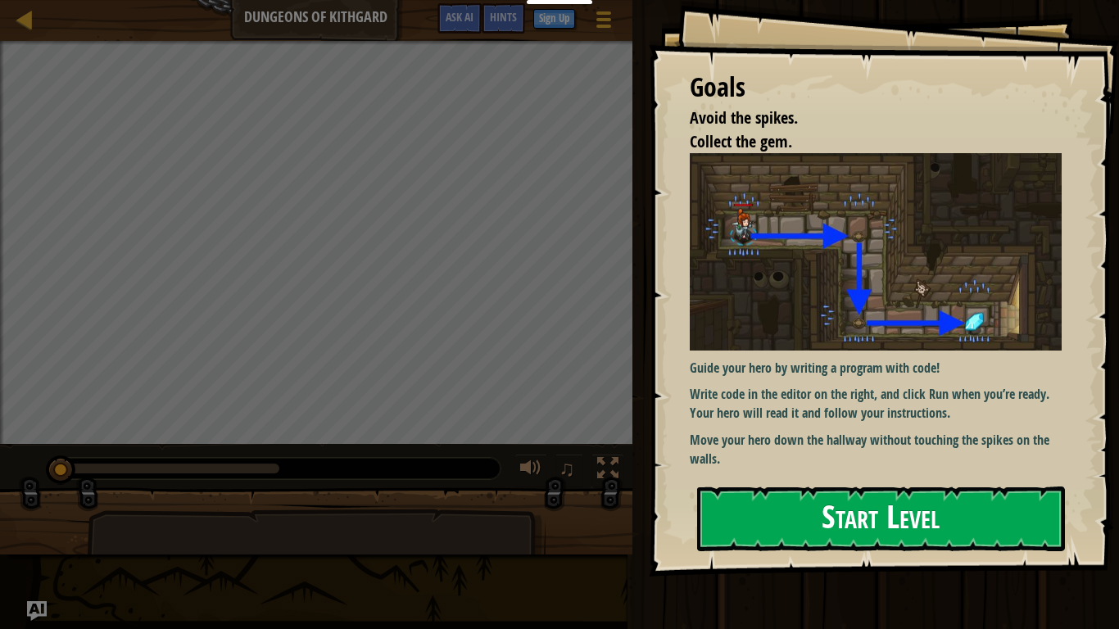
click at [840, 523] on button "Start Level" at bounding box center [881, 519] width 368 height 65
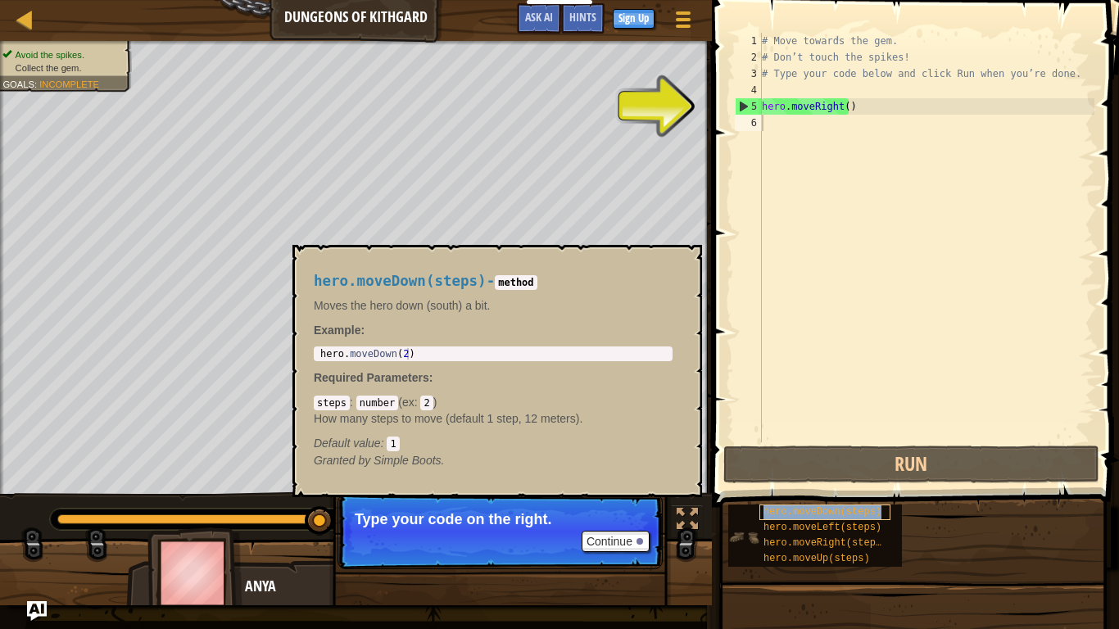
click at [799, 514] on span "hero.moveDown(steps)" at bounding box center [822, 511] width 118 height 11
click at [785, 524] on span "hero.moveLeft(steps)" at bounding box center [822, 527] width 118 height 11
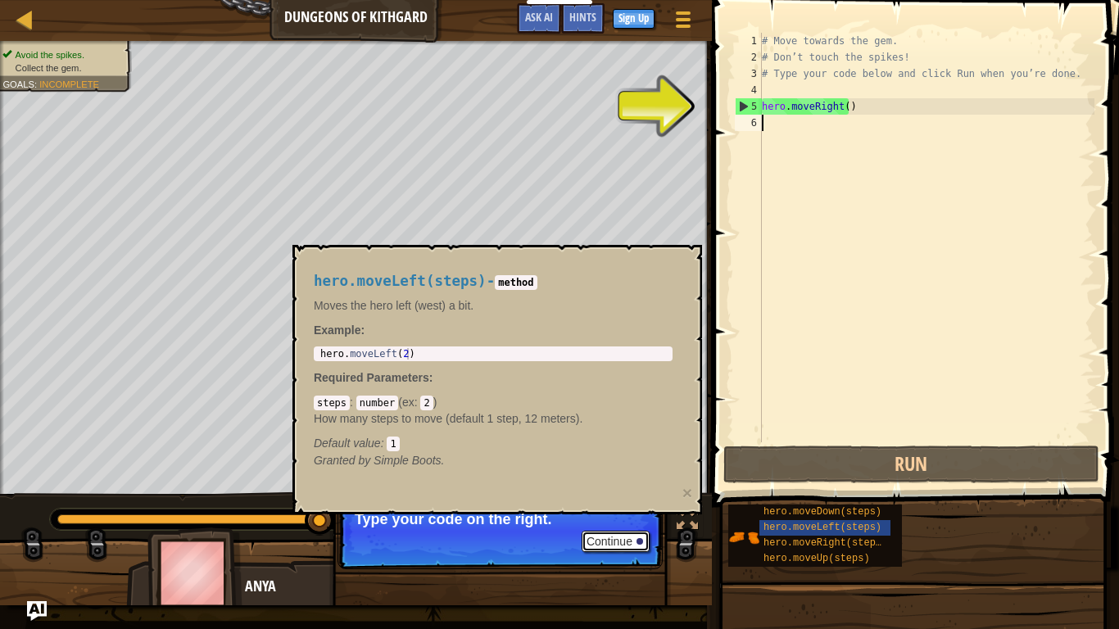
click at [623, 524] on button "Continue" at bounding box center [616, 541] width 68 height 21
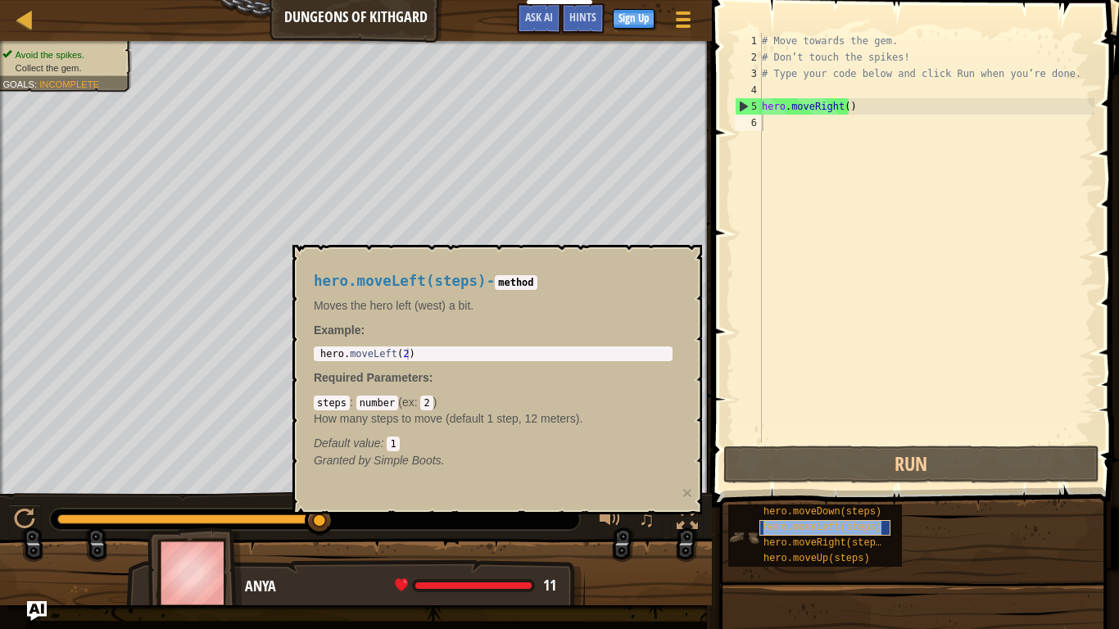
click at [795, 524] on span "hero.moveLeft(steps)" at bounding box center [822, 527] width 118 height 11
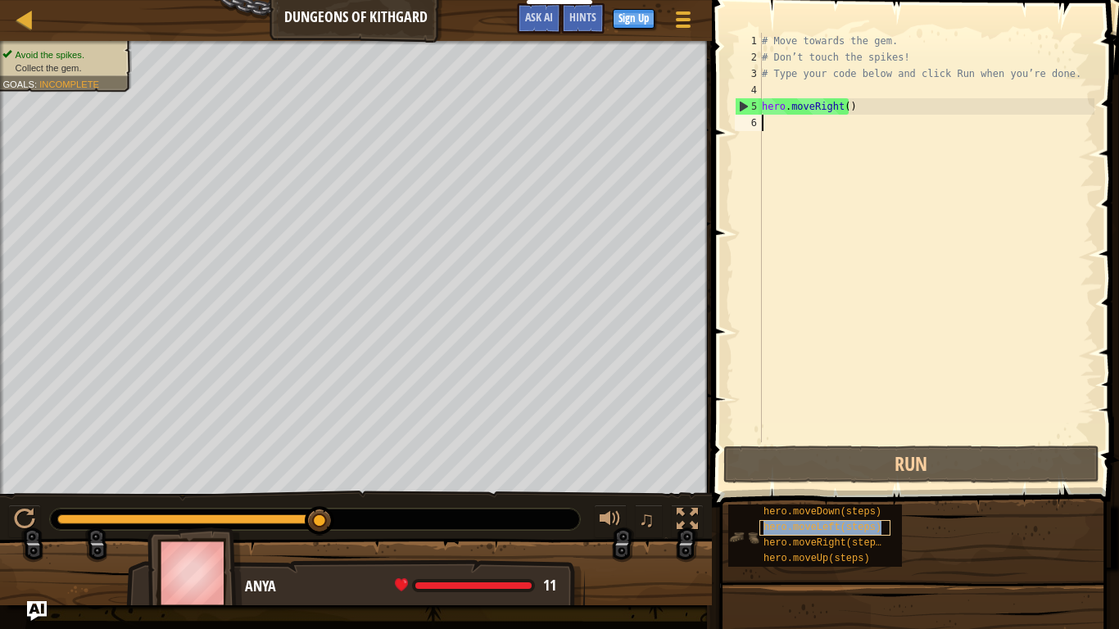
click at [795, 524] on span "hero.moveLeft(steps)" at bounding box center [822, 527] width 118 height 11
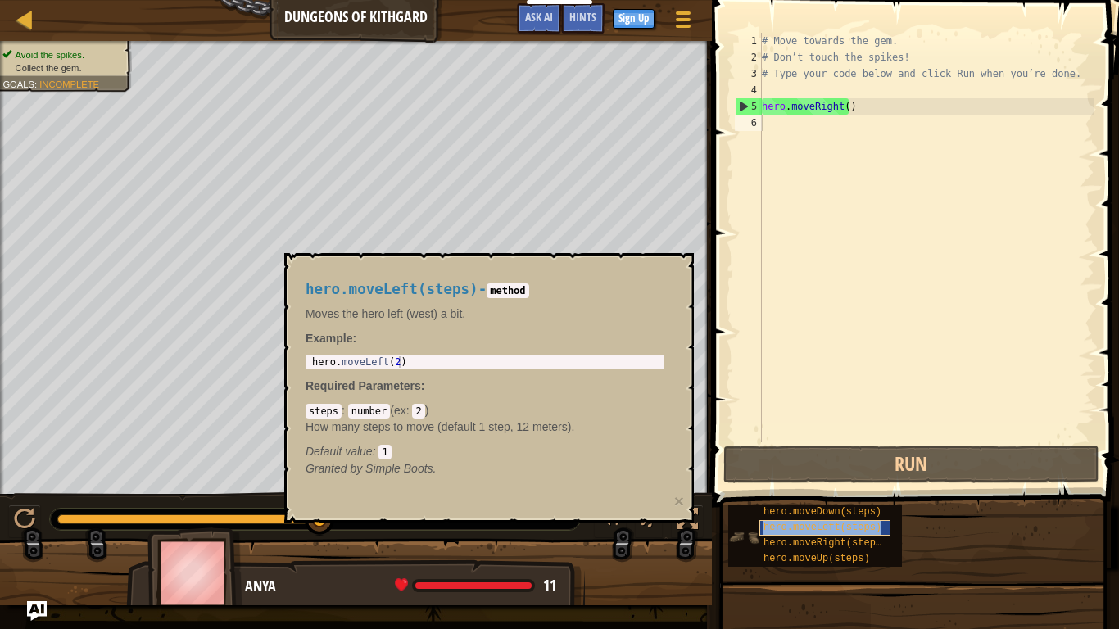
click at [826, 524] on span "hero.moveLeft(steps)" at bounding box center [822, 527] width 118 height 11
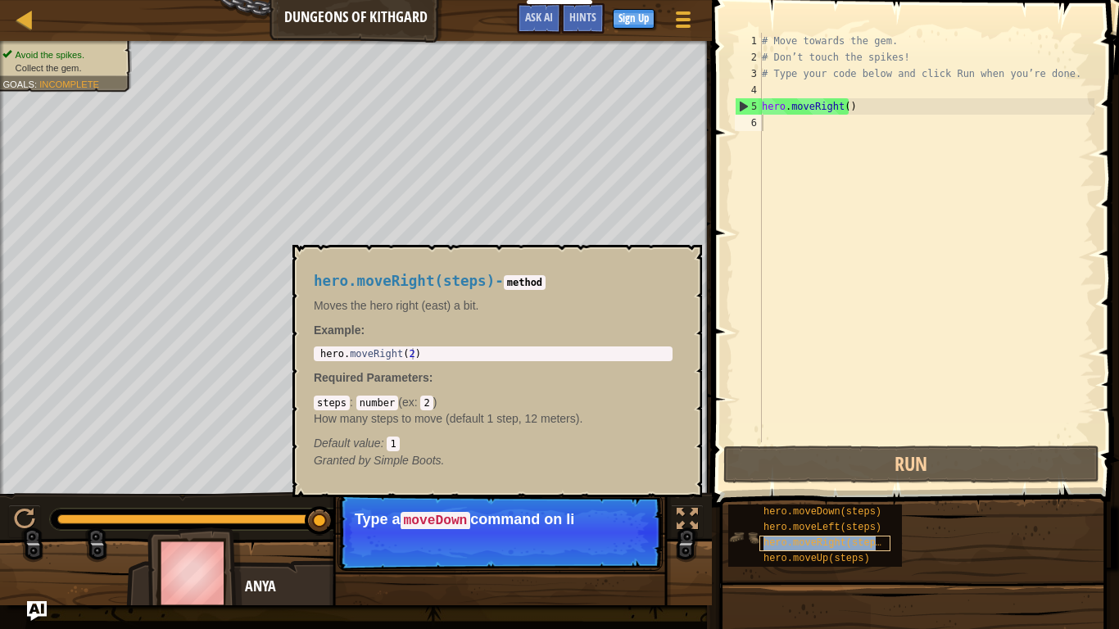
click at [826, 524] on span "hero.moveRight(steps)" at bounding box center [825, 542] width 124 height 11
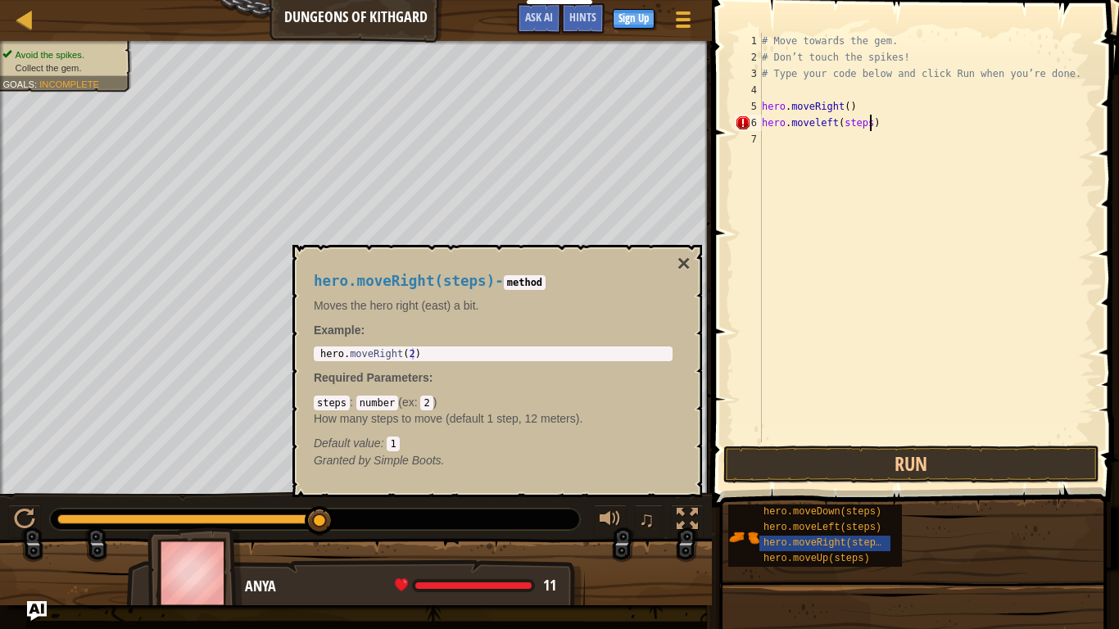
scroll to position [7, 8]
type textarea "hero.moveleft(steps)"
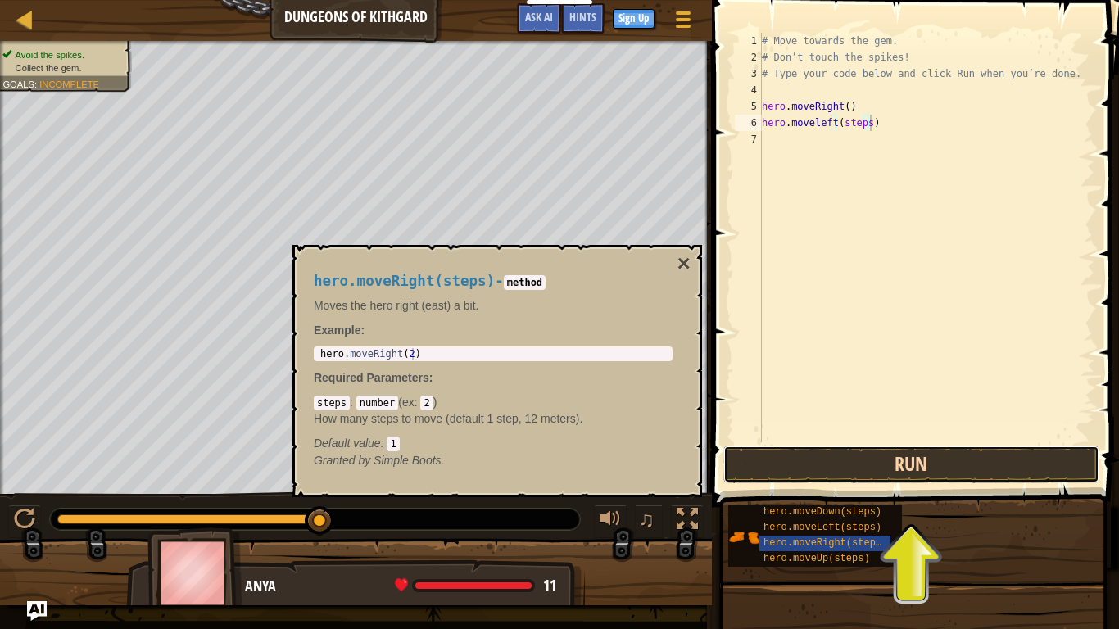
click at [849, 462] on button "Run" at bounding box center [911, 465] width 376 height 38
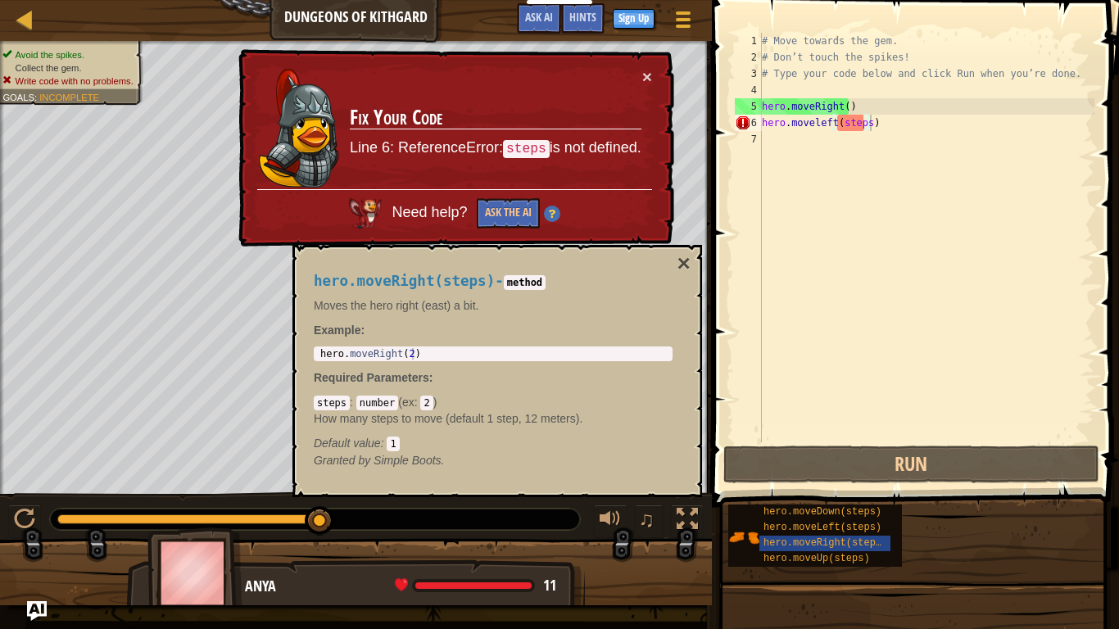
click at [699, 274] on div "hero.moveRight(steps) - method Moves the hero right (east) a bit. Example : 1 h…" at bounding box center [497, 371] width 410 height 252
click at [686, 259] on button "×" at bounding box center [683, 263] width 13 height 23
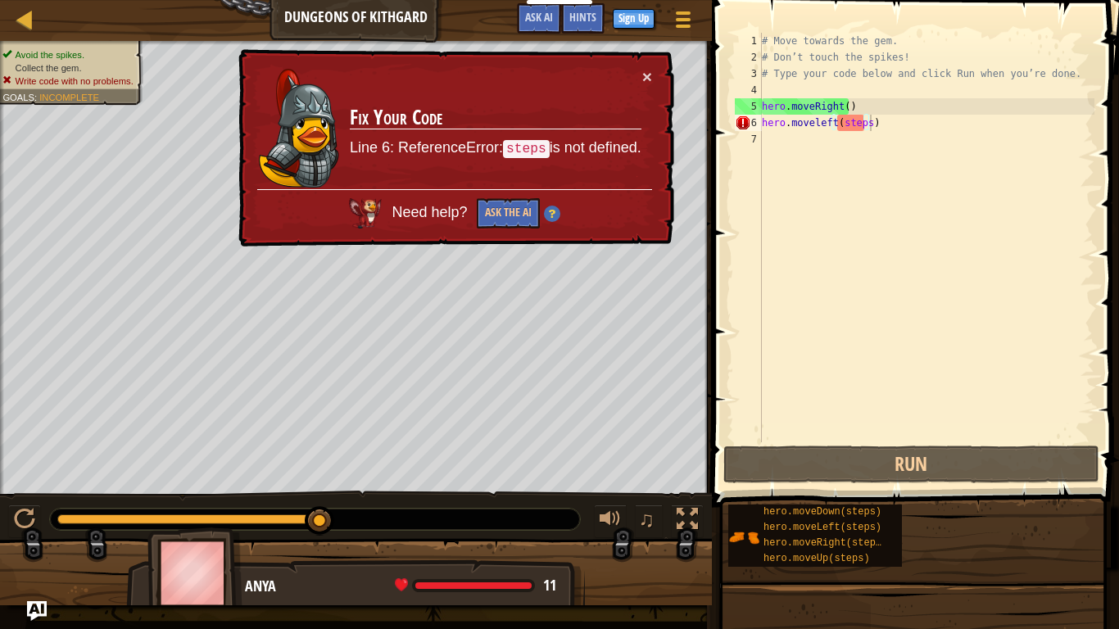
scroll to position [7, 0]
drag, startPoint x: 935, startPoint y: 139, endPoint x: 778, endPoint y: 122, distance: 157.4
click at [880, 141] on div "# Move towards the gem. # Don’t touch the spikes! # Type your code below and cl…" at bounding box center [926, 254] width 336 height 442
click at [873, 131] on div "# Move towards the gem. # Don’t touch the spikes! # Type your code below and cl…" at bounding box center [926, 254] width 336 height 442
drag, startPoint x: 883, startPoint y: 102, endPoint x: 856, endPoint y: 120, distance: 32.5
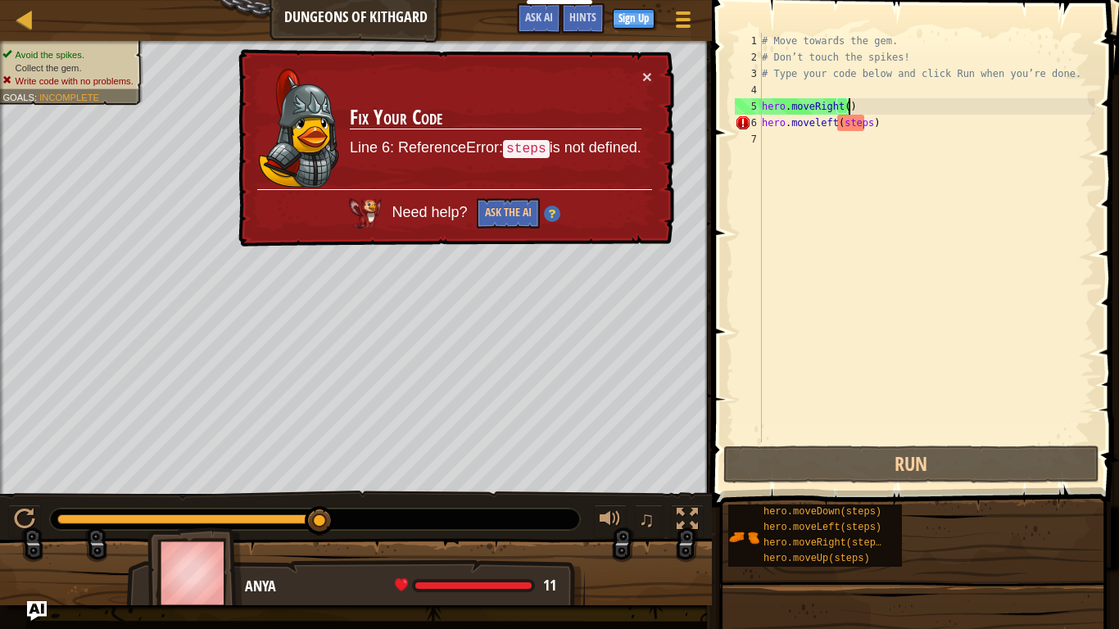
click at [876, 112] on div "# Move towards the gem. # Don’t touch the spikes! # Type your code below and cl…" at bounding box center [926, 254] width 336 height 442
click at [652, 75] on div "× Fix Your Code Line 6: ReferenceError: steps is not defined. Need help? Ask th…" at bounding box center [453, 149] width 441 height 204
click at [649, 75] on div "× Fix Your Code Line 6: ReferenceError: steps is not defined. Need help? Ask th…" at bounding box center [454, 148] width 439 height 198
click at [628, 73] on td "Fix Your Code Line 6: ReferenceError: steps is not defined." at bounding box center [496, 129] width 294 height 124
drag, startPoint x: 628, startPoint y: 73, endPoint x: 650, endPoint y: 71, distance: 22.2
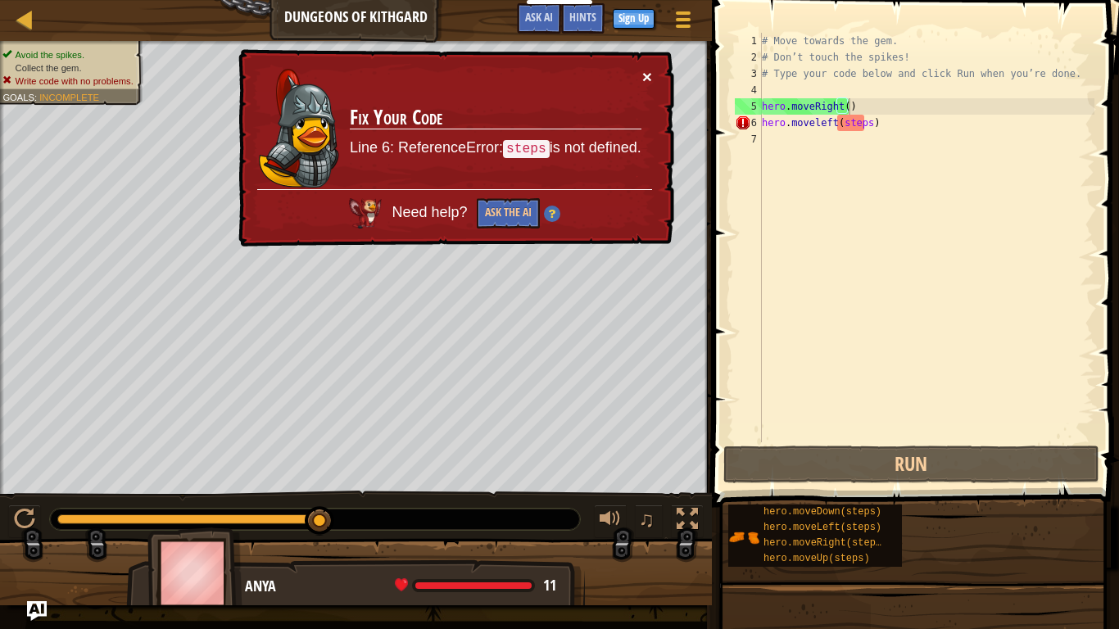
click at [646, 72] on div "× Fix Your Code Line 6: ReferenceError: steps is not defined. Need help? Ask th…" at bounding box center [454, 148] width 439 height 198
click at [650, 71] on button "×" at bounding box center [648, 78] width 11 height 17
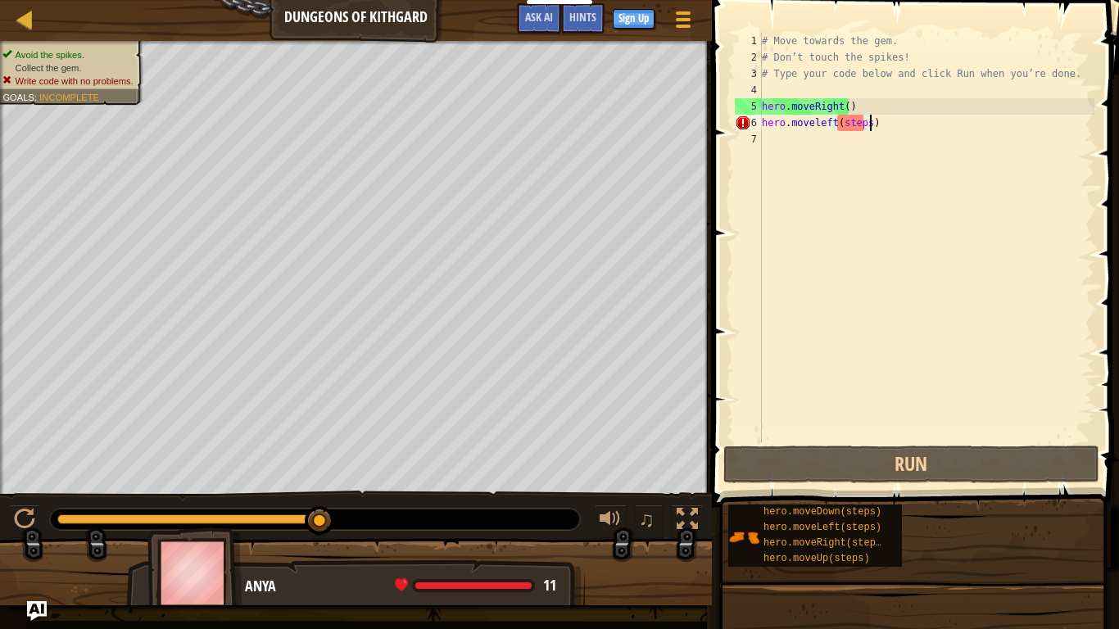
click at [889, 129] on div "# Move towards the gem. # Don’t touch the spikes! # Type your code below and cl…" at bounding box center [926, 254] width 336 height 442
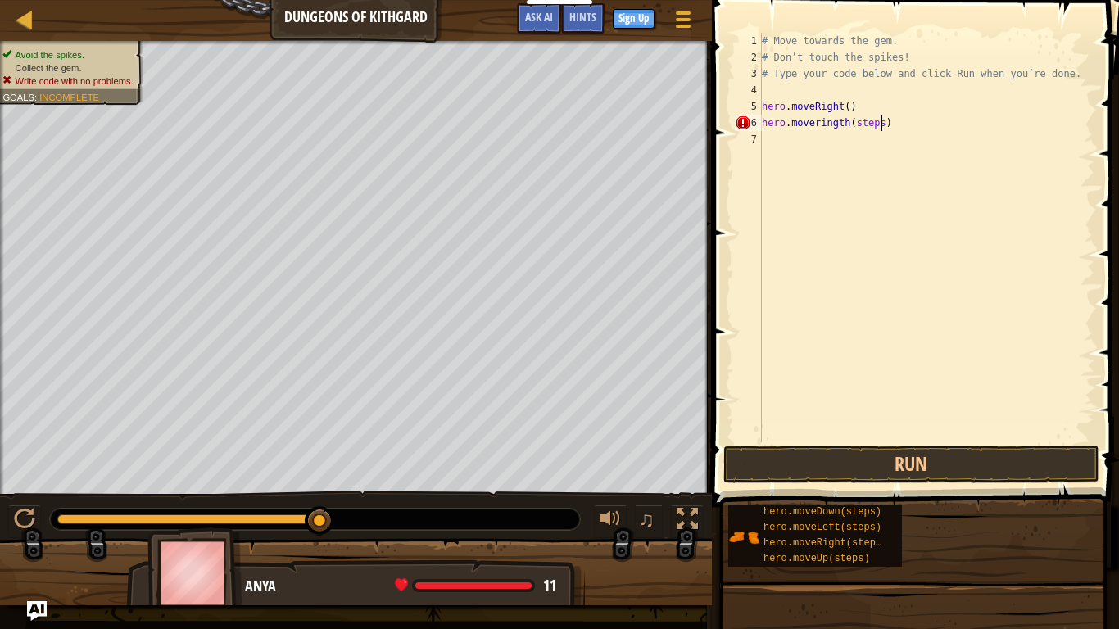
scroll to position [7, 9]
click at [813, 463] on button "Run" at bounding box center [911, 465] width 376 height 38
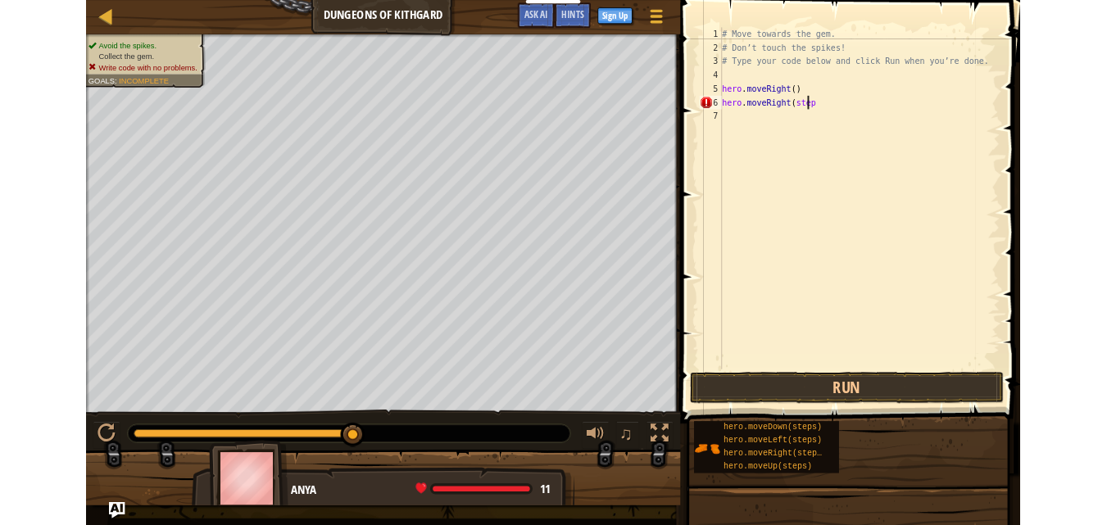
scroll to position [7, 8]
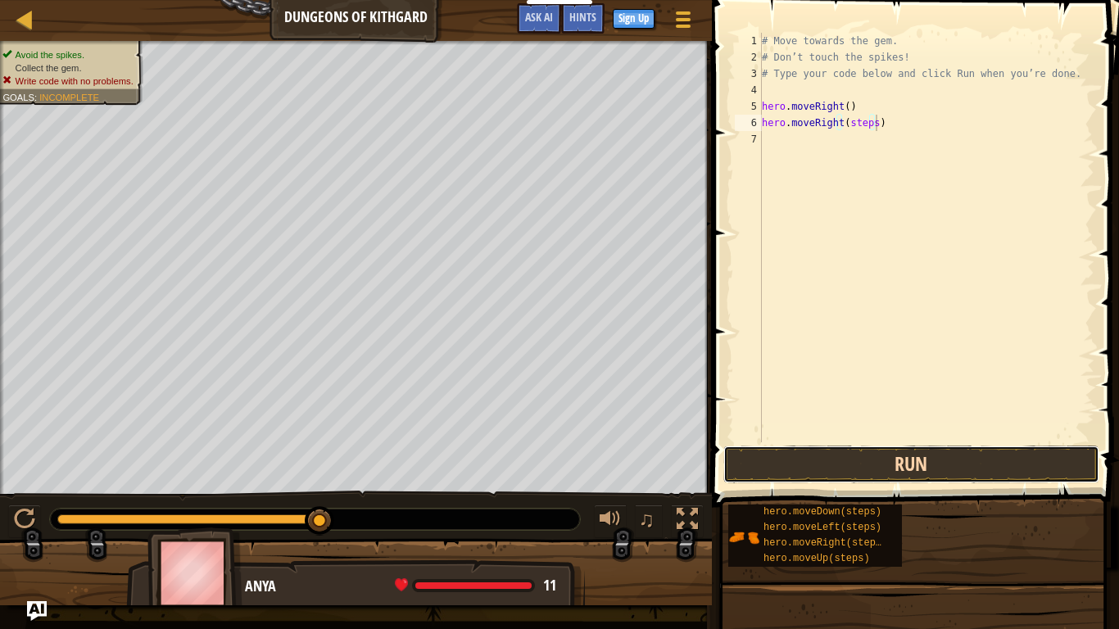
click at [775, 475] on button "Run" at bounding box center [911, 465] width 376 height 38
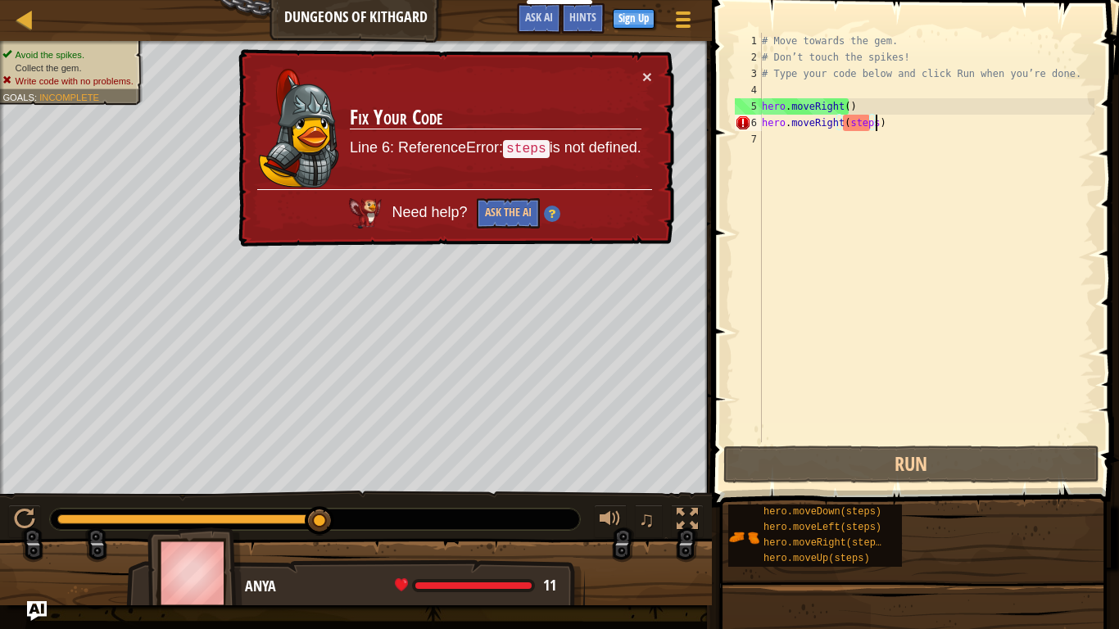
drag, startPoint x: 321, startPoint y: 527, endPoint x: 407, endPoint y: 519, distance: 86.4
drag, startPoint x: 313, startPoint y: 516, endPoint x: 412, endPoint y: 515, distance: 99.1
click at [412, 515] on div at bounding box center [315, 519] width 530 height 21
click at [654, 77] on div "× Fix Your Code Line 6: ReferenceError: steps is not defined. Need help? Ask th…" at bounding box center [453, 149] width 441 height 204
click at [637, 70] on td "Fix Your Code Line 6: ReferenceError: steps is not defined." at bounding box center [495, 128] width 293 height 121
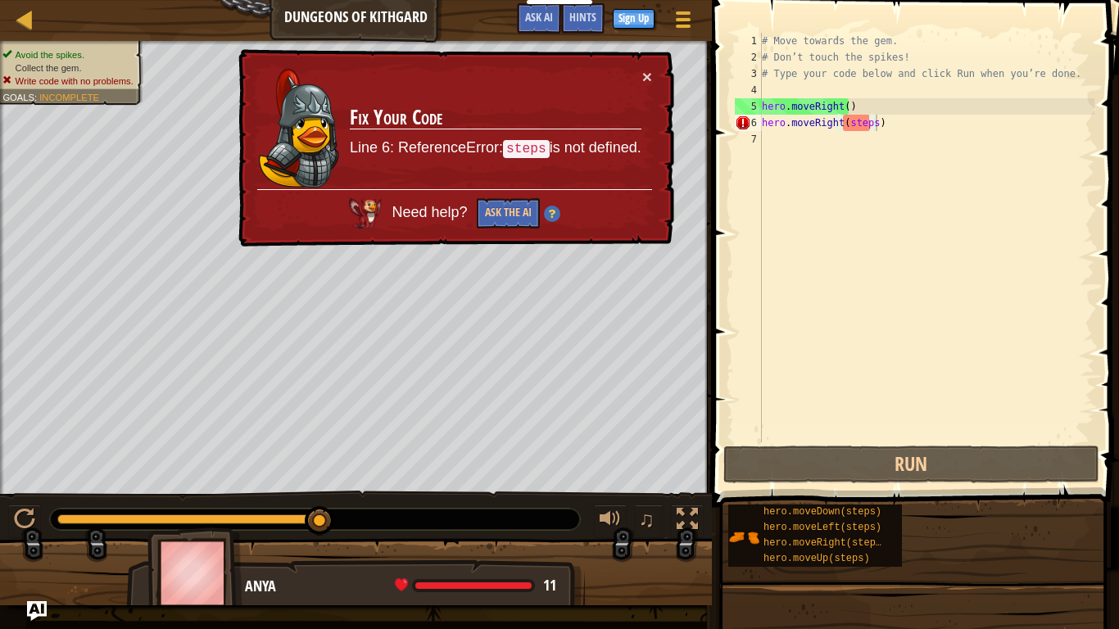
click at [637, 70] on td "Fix Your Code Line 6: ReferenceError: steps is not defined." at bounding box center [495, 128] width 293 height 121
type textarea "hero.moveRight(steps"
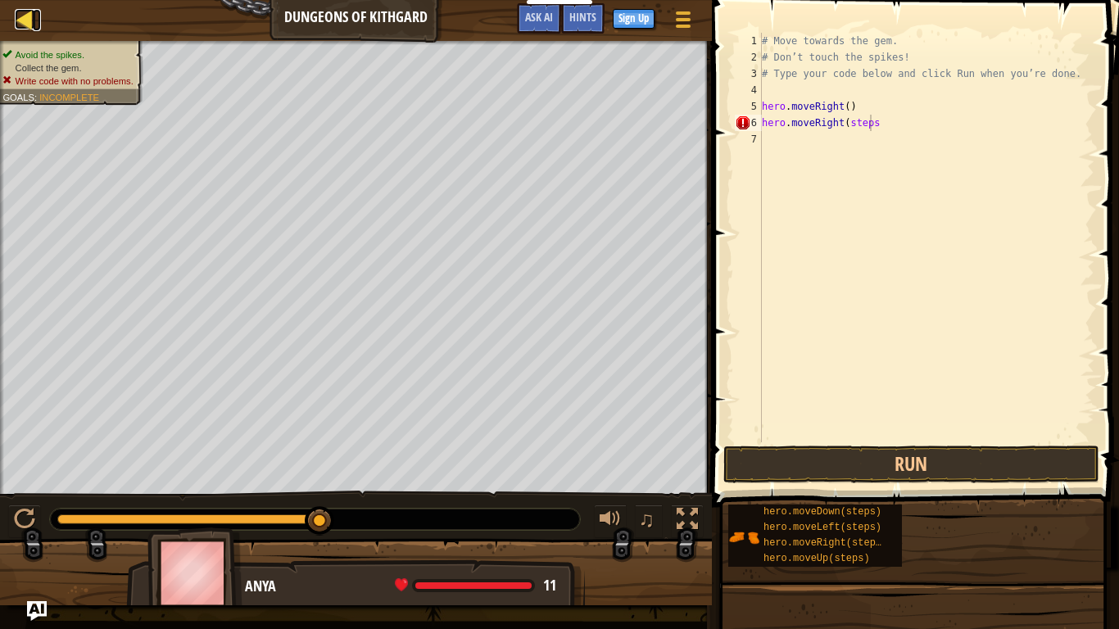
click at [20, 20] on div at bounding box center [25, 19] width 20 height 20
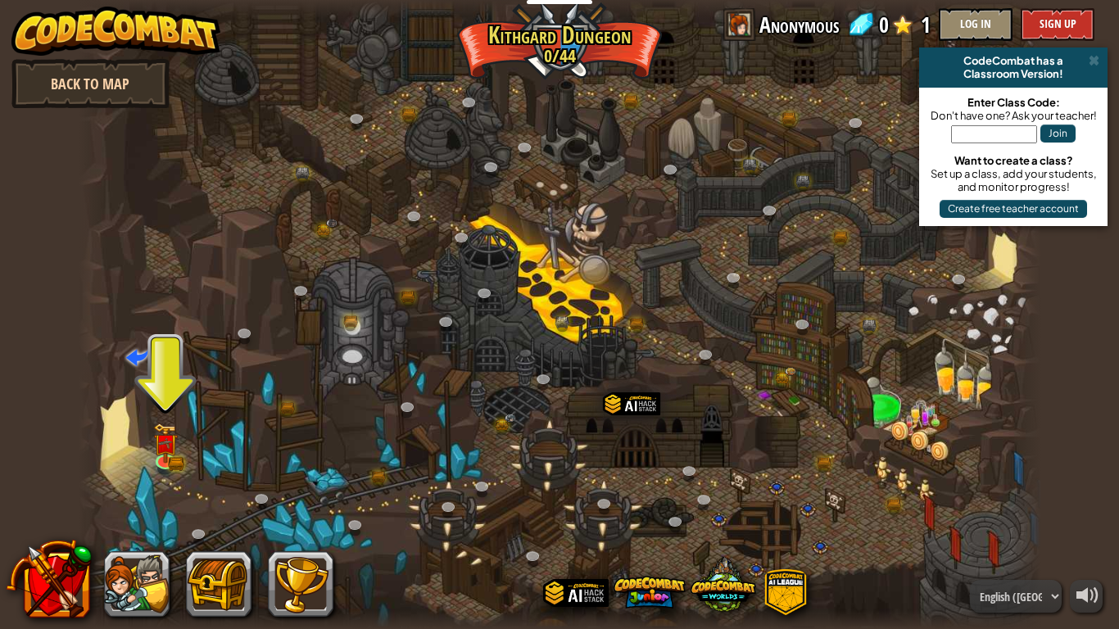
click at [70, 84] on link "Back to Map" at bounding box center [90, 83] width 158 height 49
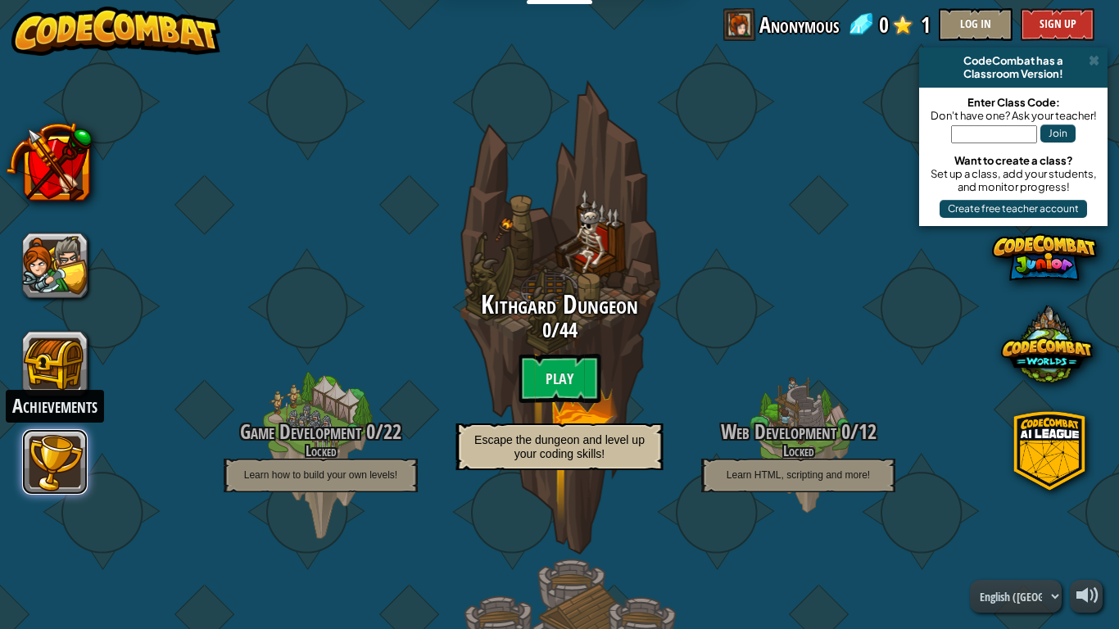
click at [65, 459] on button at bounding box center [55, 462] width 66 height 66
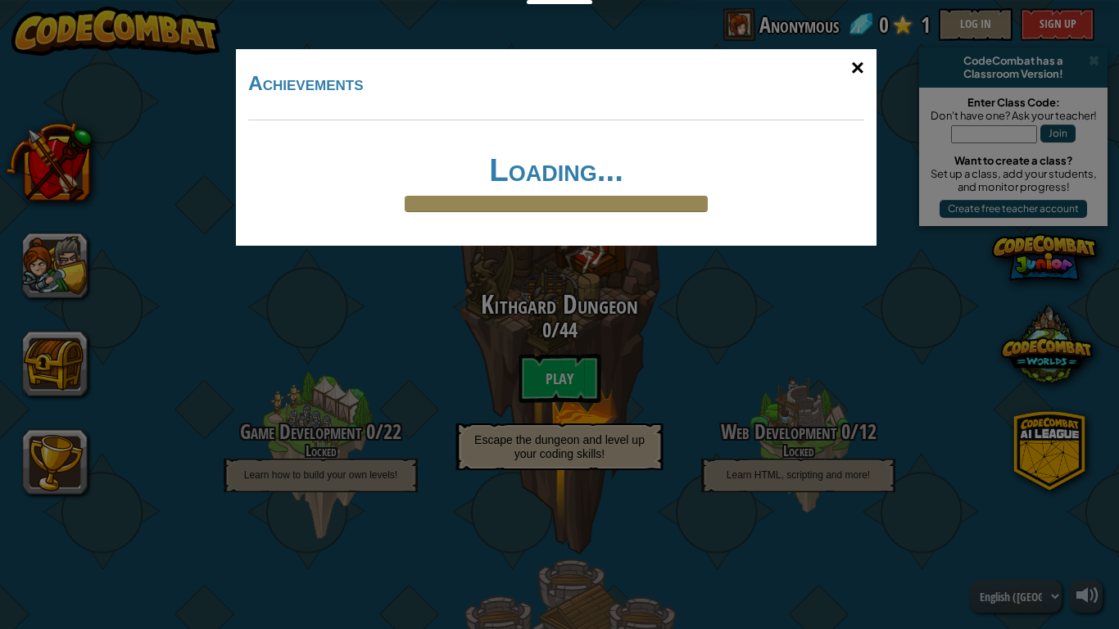
click at [858, 70] on div "×" at bounding box center [858, 68] width 38 height 48
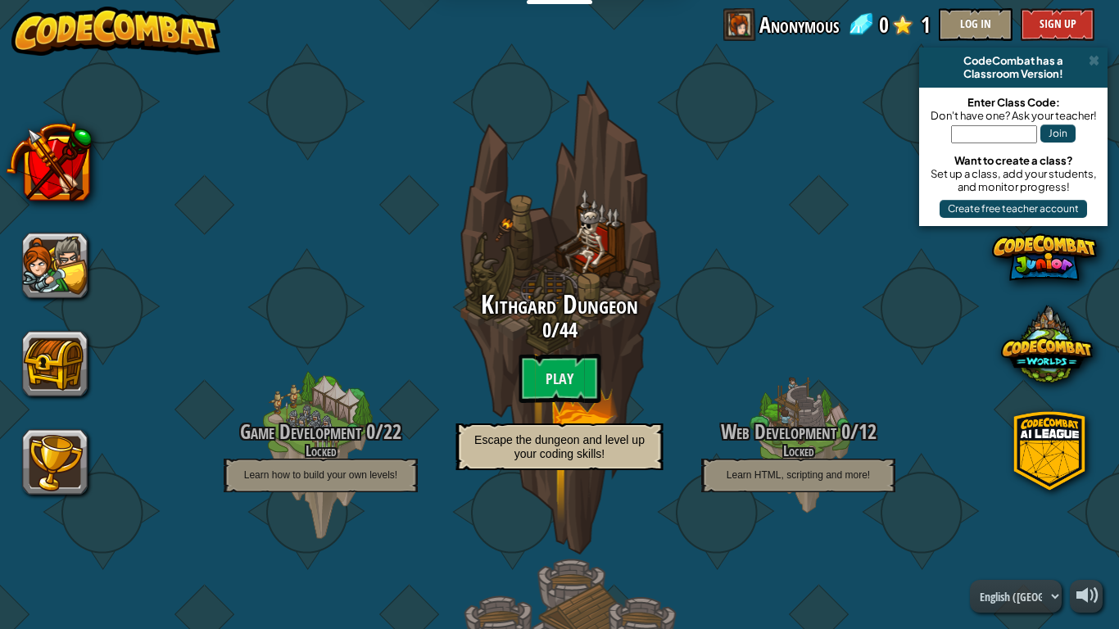
click at [100, 33] on img at bounding box center [116, 31] width 210 height 49
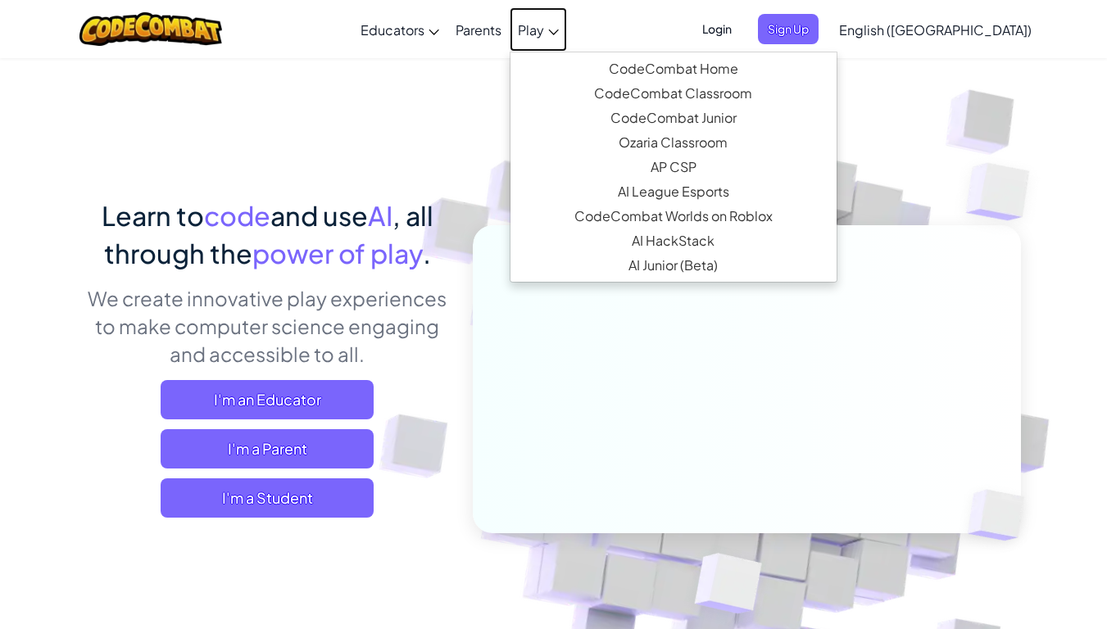
click at [567, 27] on link "Play" at bounding box center [537, 29] width 57 height 44
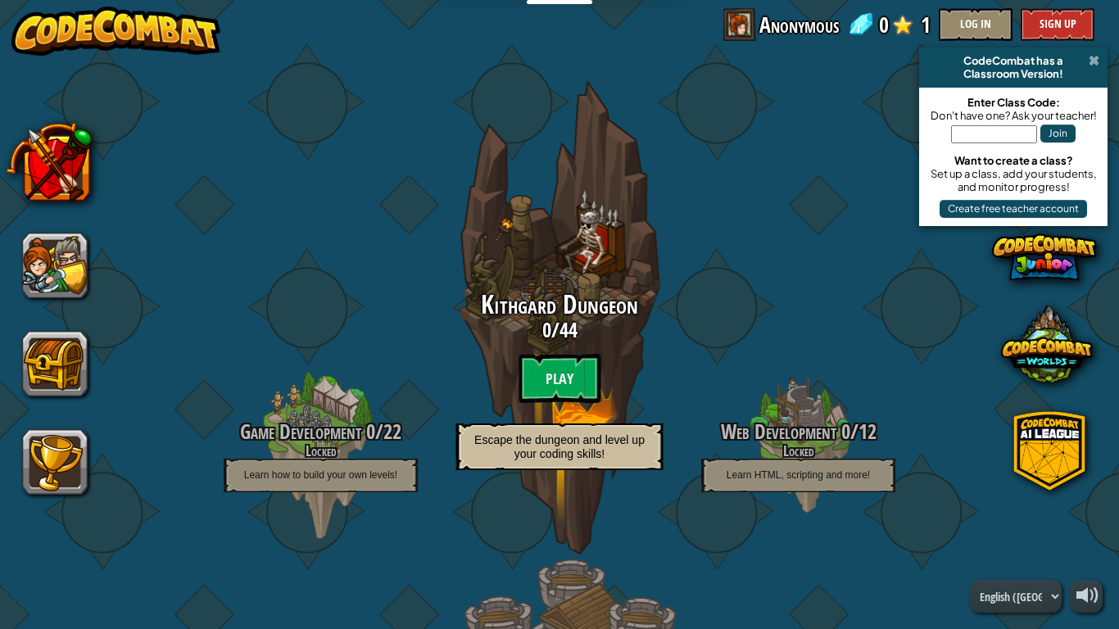
click at [1091, 61] on span at bounding box center [1093, 60] width 11 height 13
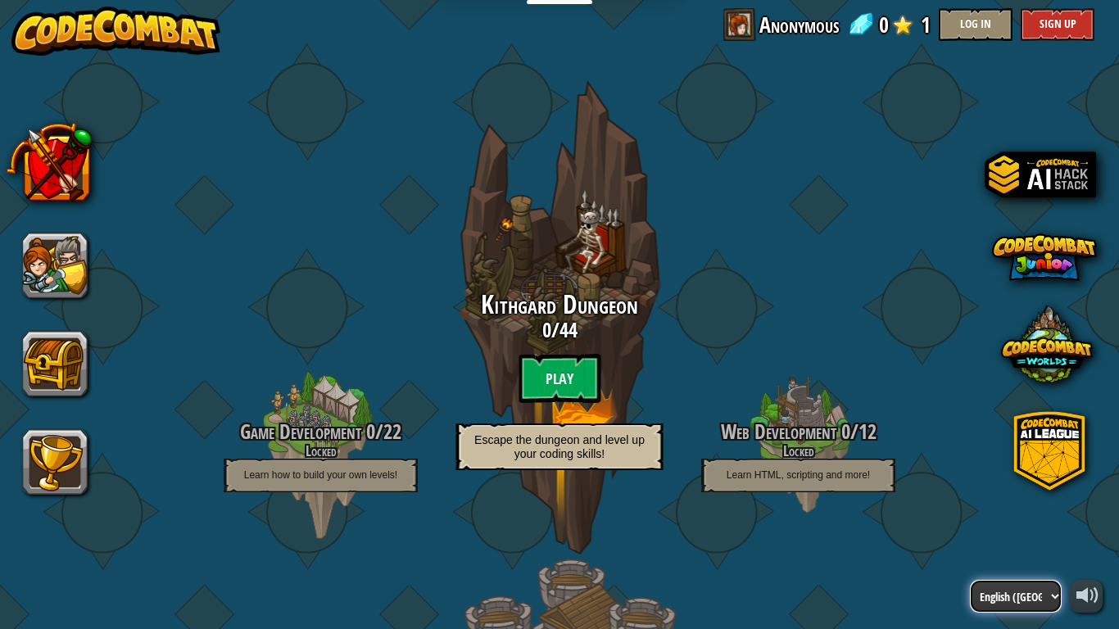
click at [1007, 524] on select "English (US) English (UK) 简体中文 繁體中文 русский español (ES) español (América Latin…" at bounding box center [1016, 596] width 92 height 33
select select "id"
click at [970, 524] on select "English (US) English (UK) 简体中文 繁體中文 русский español (ES) español (América Latin…" at bounding box center [1016, 596] width 92 height 33
select select "id"
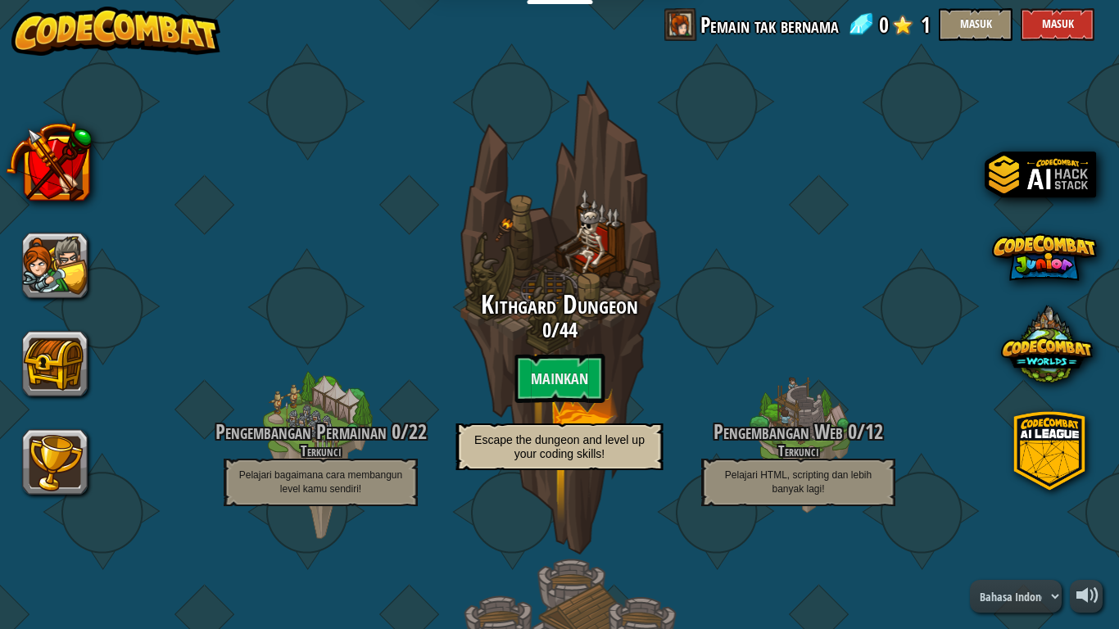
click at [76, 24] on img at bounding box center [116, 31] width 210 height 49
